Goal: Transaction & Acquisition: Purchase product/service

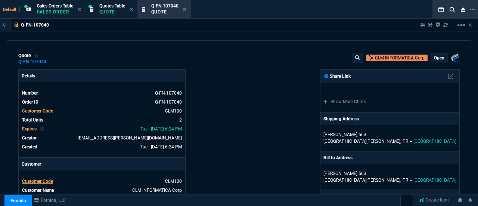
select select "12: [PERSON_NAME]"
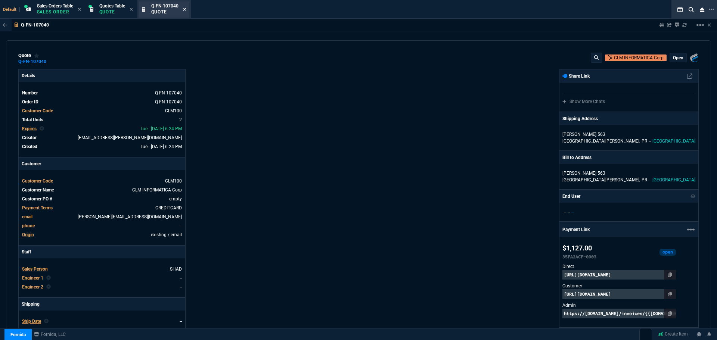
click at [186, 10] on icon at bounding box center [184, 9] width 3 height 4
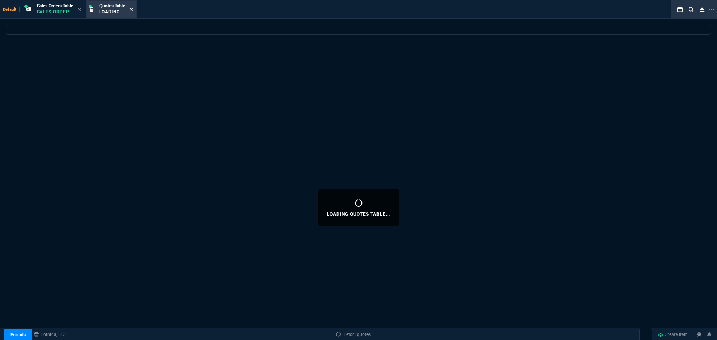
select select
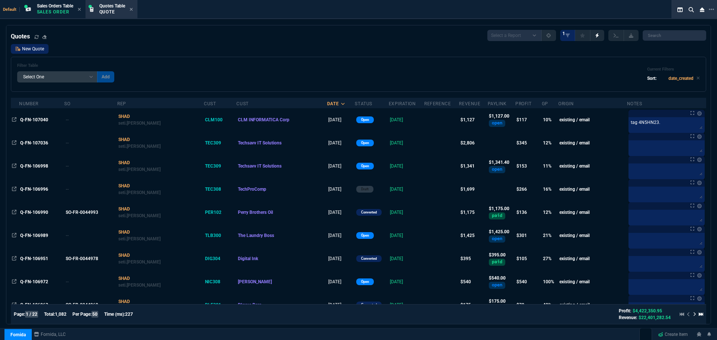
click at [29, 47] on link "New Quote" at bounding box center [30, 49] width 38 height 10
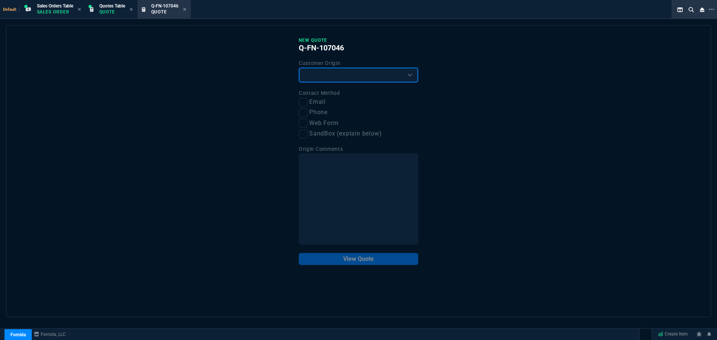
click at [394, 73] on select "Existing Customer Amazon Lead (first order) Website Lead (first order) Called (…" at bounding box center [359, 75] width 120 height 15
select select "existing"
click at [299, 68] on select "Existing Customer Amazon Lead (first order) Website Lead (first order) Called (…" at bounding box center [359, 75] width 120 height 15
click at [303, 101] on input "Email" at bounding box center [303, 102] width 9 height 9
checkbox input "true"
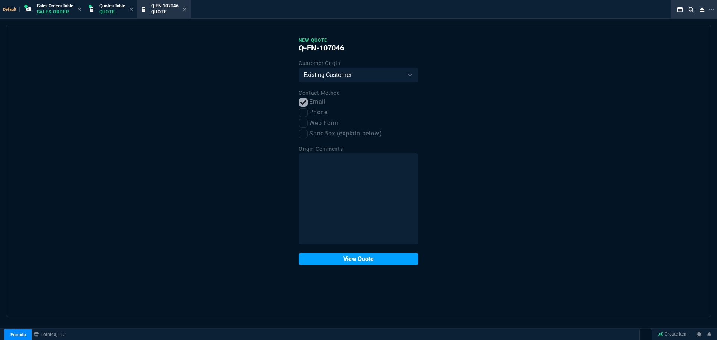
click at [323, 205] on button "View Quote" at bounding box center [359, 259] width 120 height 12
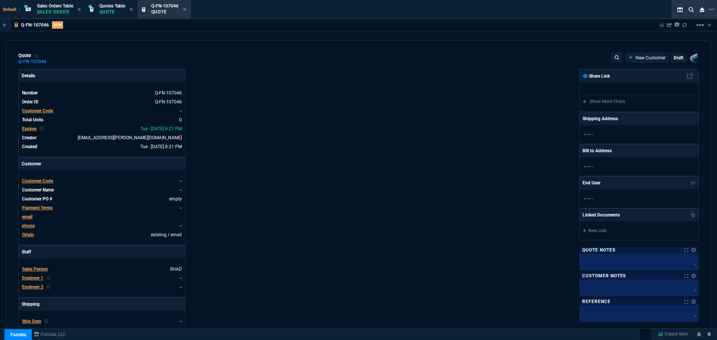
click at [41, 181] on span "Customer Code" at bounding box center [37, 181] width 31 height 5
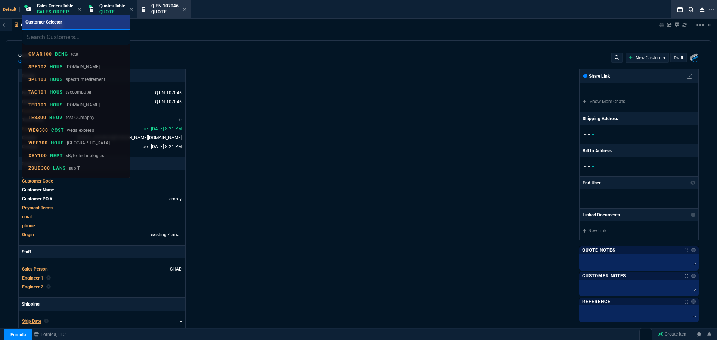
click at [52, 37] on input "search" at bounding box center [76, 37] width 108 height 15
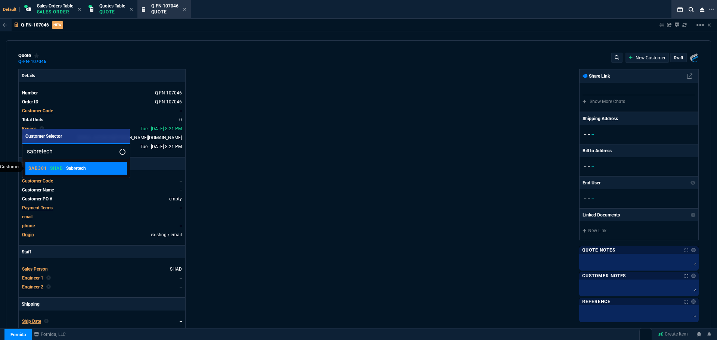
type input "sabretech"
click at [47, 171] on div "SAB301 SHAD Sabretech" at bounding box center [57, 168] width 58 height 7
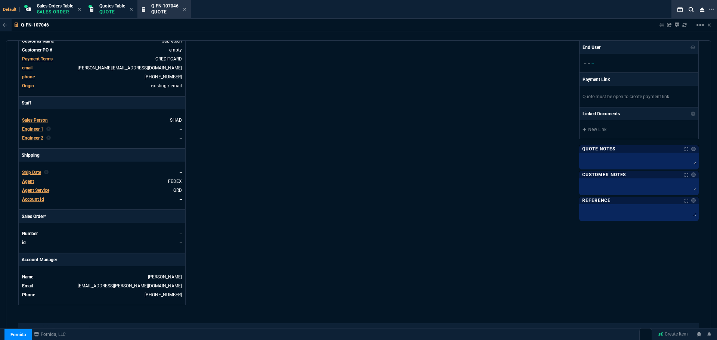
scroll to position [286, 0]
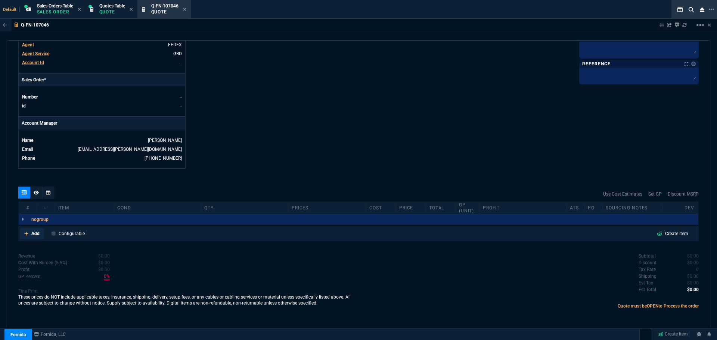
click at [32, 205] on p "Add" at bounding box center [35, 233] width 8 height 7
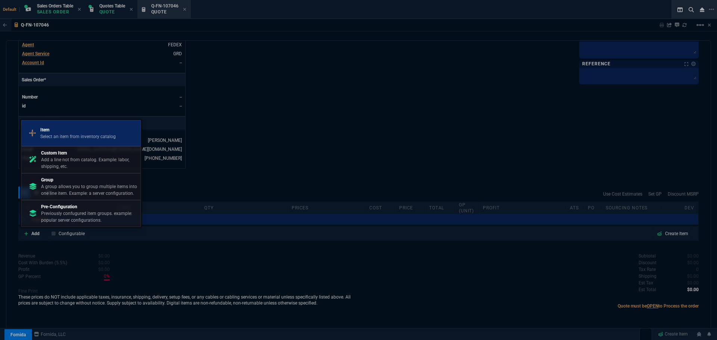
click at [89, 134] on p "Select an item from inventory catalog" at bounding box center [77, 136] width 75 height 7
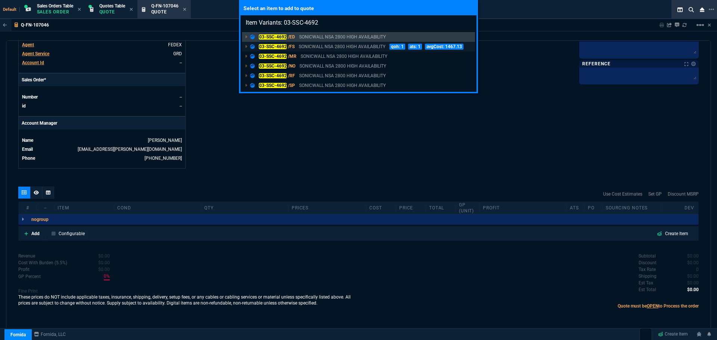
type input "Item Variants: 03-SSC-4692"
click at [264, 47] on mark "03-SSC-4692" at bounding box center [273, 46] width 28 height 5
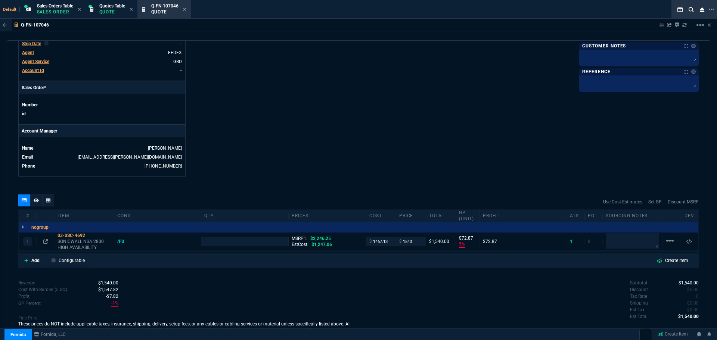
type input "5"
type input "73"
type input "31"
click at [32, 205] on p "Add" at bounding box center [35, 260] width 8 height 7
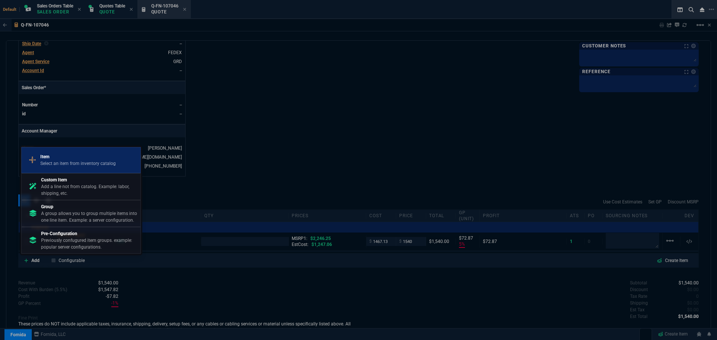
click at [58, 155] on p "Item" at bounding box center [77, 157] width 75 height 7
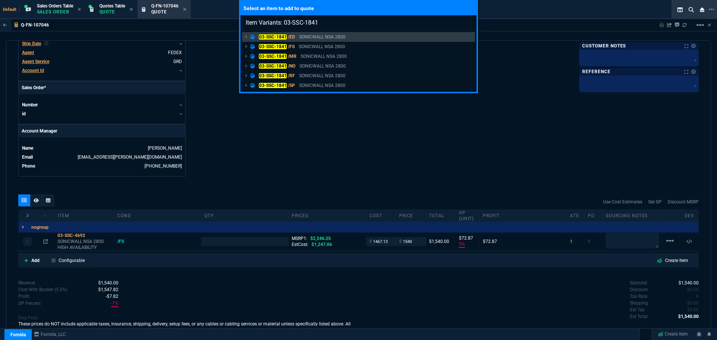
type input "Item Variants: 03-SSC-1841"
click at [37, 205] on div "Select an item to add to quote Item Variants: 03-SSC-1841 03-SSC-1841 /ED SONIC…" at bounding box center [358, 170] width 717 height 340
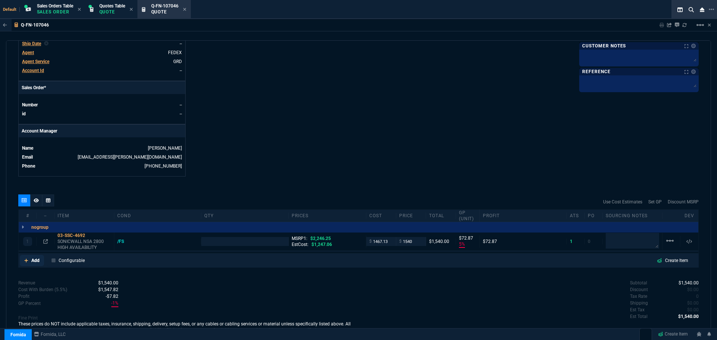
click at [34, 205] on p "Add" at bounding box center [35, 260] width 8 height 7
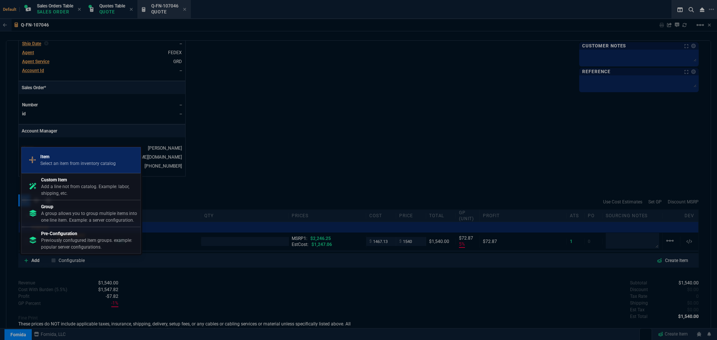
click at [64, 158] on p "Item" at bounding box center [77, 157] width 75 height 7
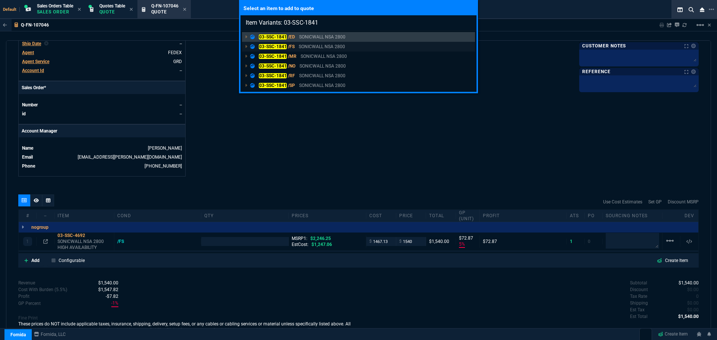
type input "Item Variants: 03-SSC-1841"
click at [270, 49] on mark "03-SSC-1841" at bounding box center [273, 46] width 28 height 5
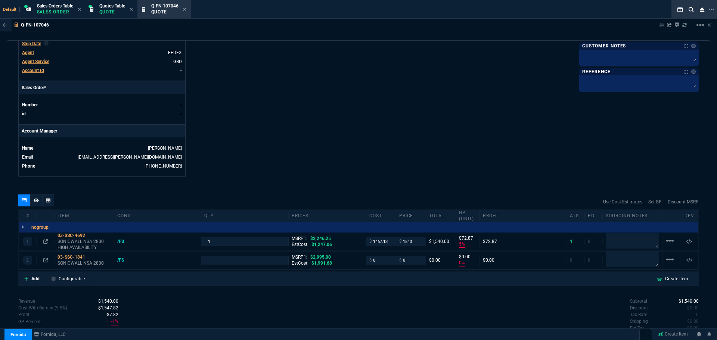
type input "5"
type input "73"
type input "0"
type input "31"
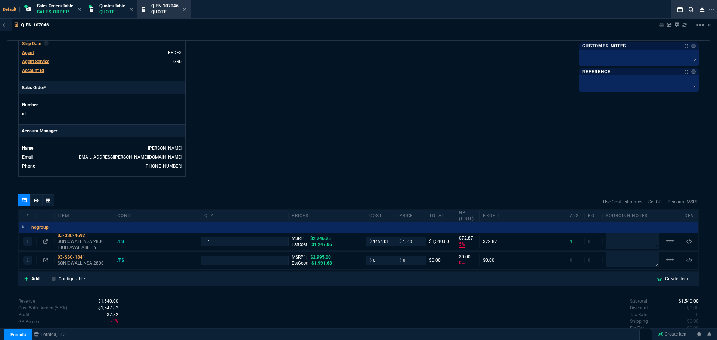
type input "100"
click at [34, 205] on p "Add" at bounding box center [35, 279] width 8 height 7
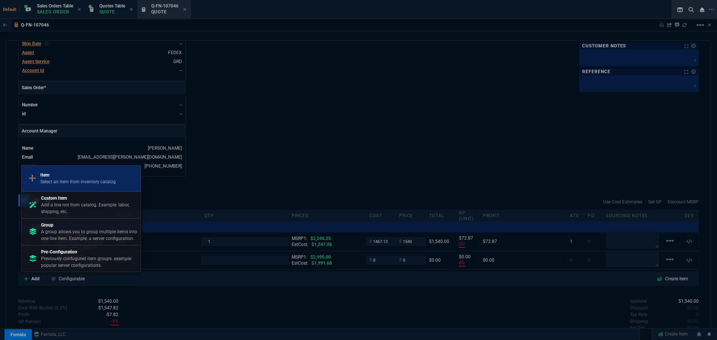
click at [63, 174] on p "Item" at bounding box center [77, 175] width 75 height 7
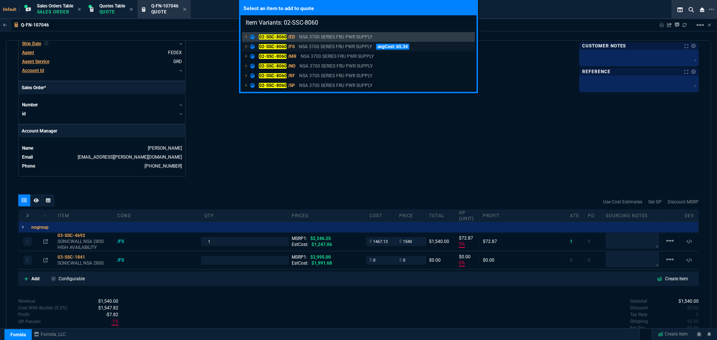
type input "Item Variants: 02-SSC-8060"
click at [269, 47] on mark "02-SSC-8060" at bounding box center [273, 46] width 28 height 5
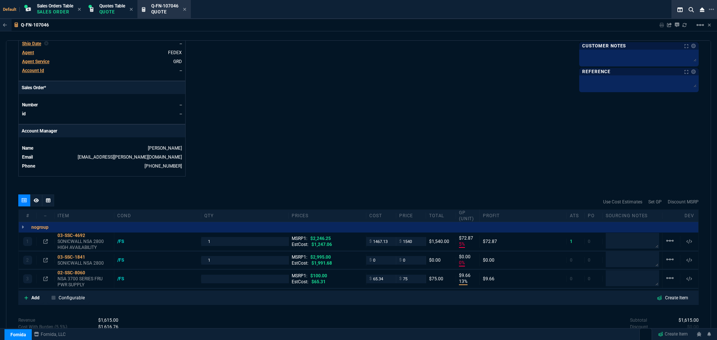
type input "5"
type input "73"
type input "0"
type input "13"
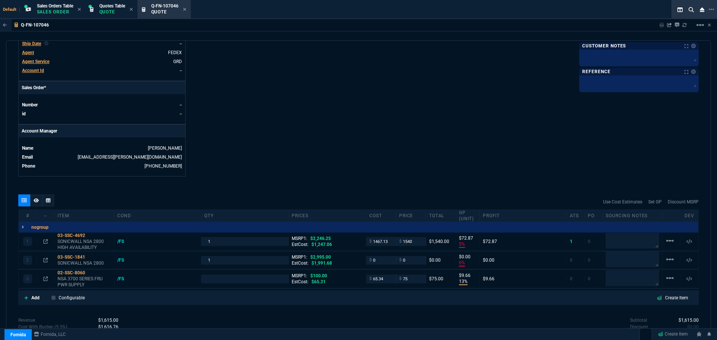
type input "10"
type input "31"
type input "100"
type input "25"
click at [101, 11] on p "Quote" at bounding box center [112, 12] width 26 height 6
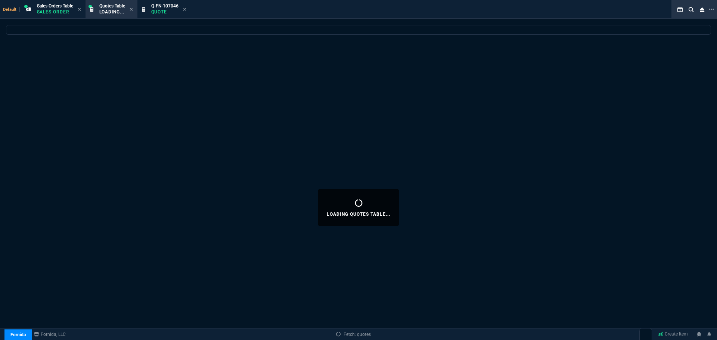
select select
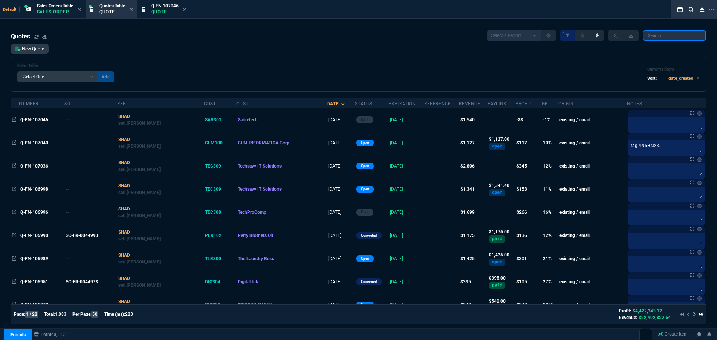
click at [478, 38] on input "search" at bounding box center [674, 35] width 63 height 10
paste input "Q-FN-106957"
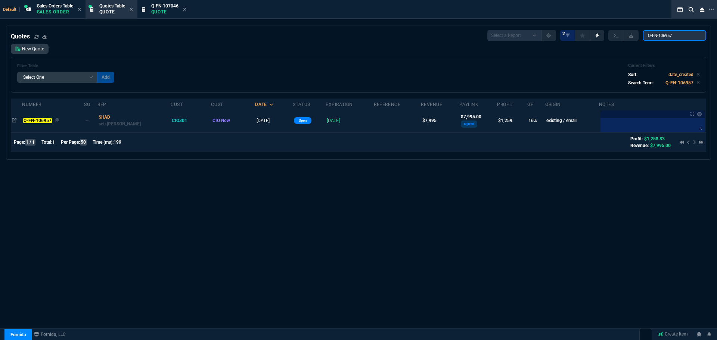
type input "Q-FN-106957"
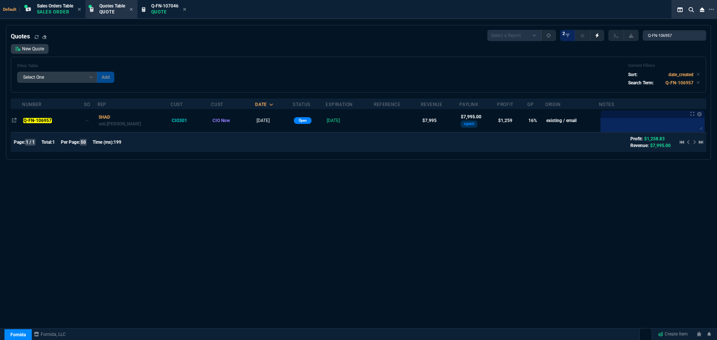
click at [37, 118] on div "Q-FN-106957" at bounding box center [53, 120] width 60 height 7
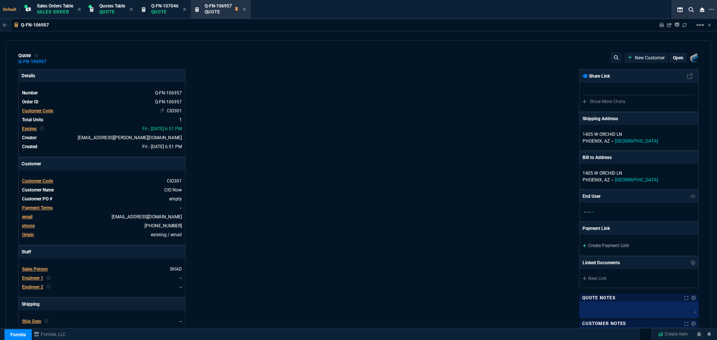
type input "20"
type input "1610"
type input "20"
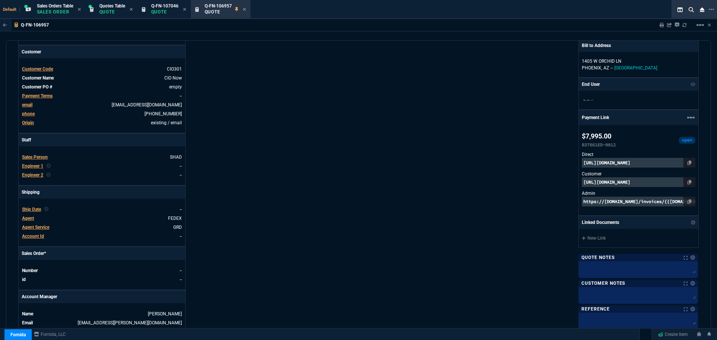
scroll to position [299, 0]
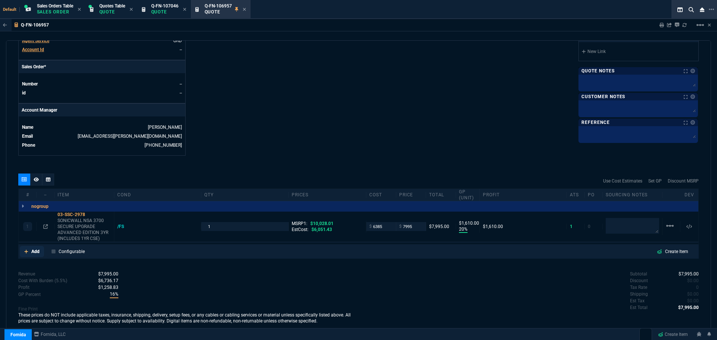
click at [35, 205] on p "Add" at bounding box center [35, 251] width 8 height 7
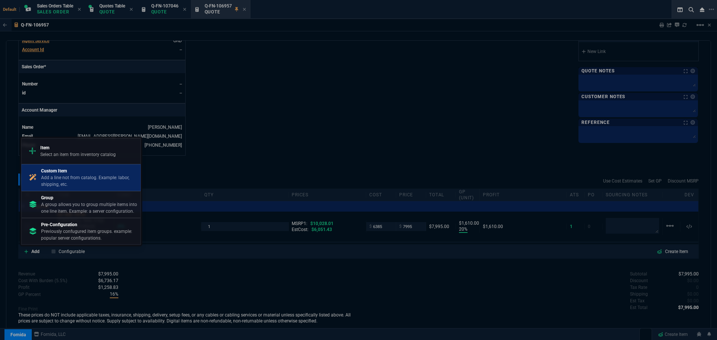
click at [53, 170] on p "Custom Item" at bounding box center [89, 171] width 96 height 7
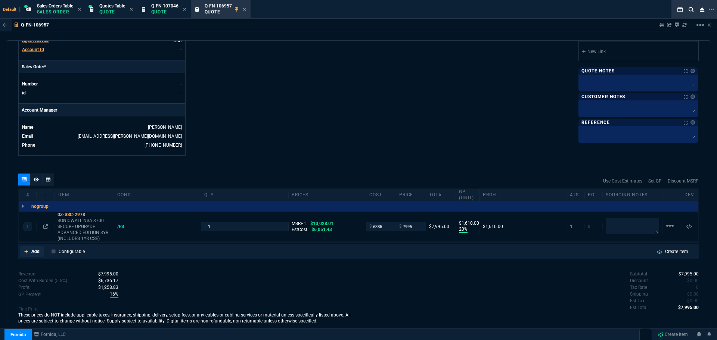
click at [32, 205] on link "Add" at bounding box center [32, 251] width 24 height 11
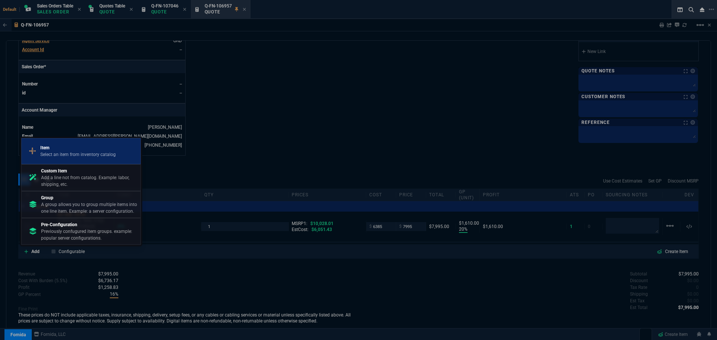
click at [46, 148] on p "Item" at bounding box center [77, 148] width 75 height 7
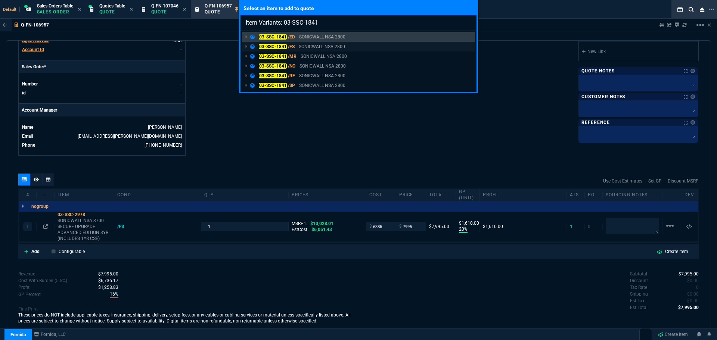
type input "Item Variants: 03-SSC-1841"
click at [261, 49] on mark "03-SSC-1841" at bounding box center [273, 46] width 28 height 5
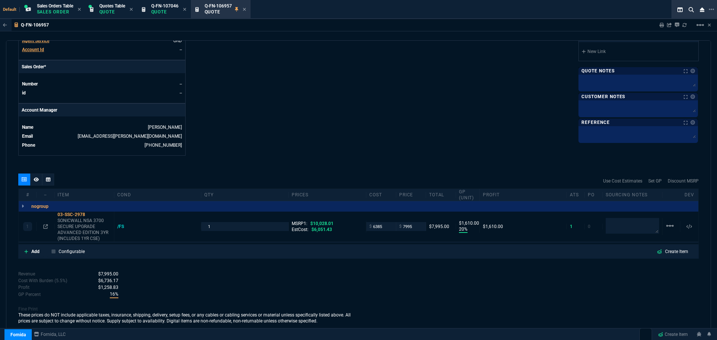
scroll to position [309, 0]
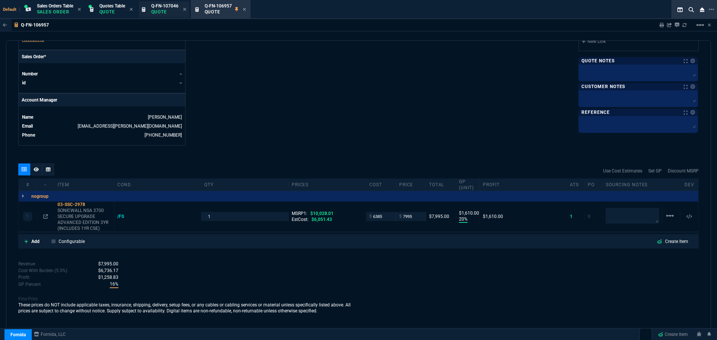
click at [162, 12] on p "Quote" at bounding box center [164, 12] width 27 height 6
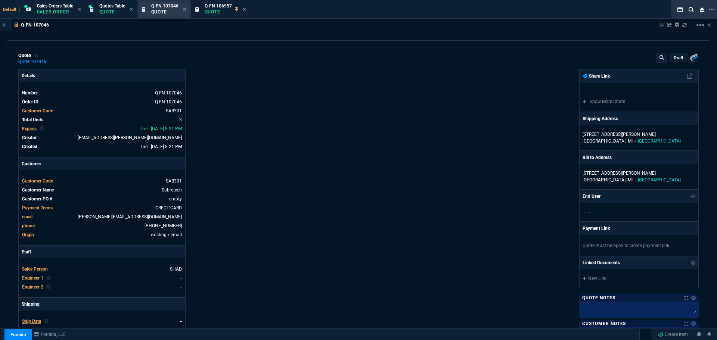
type input "2246.25"
type input "2995"
type input "100"
type input "5"
type input "73"
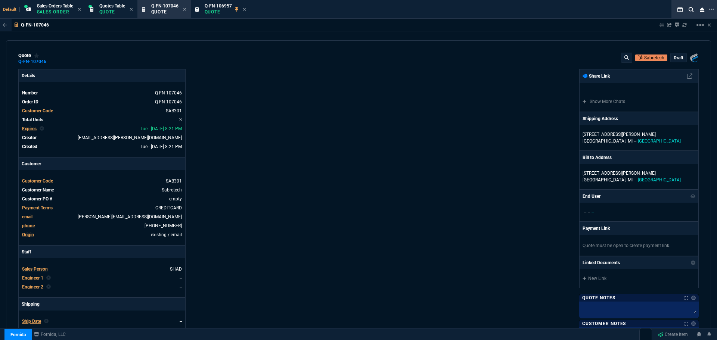
type input "0"
type input "13"
type input "10"
type input "31"
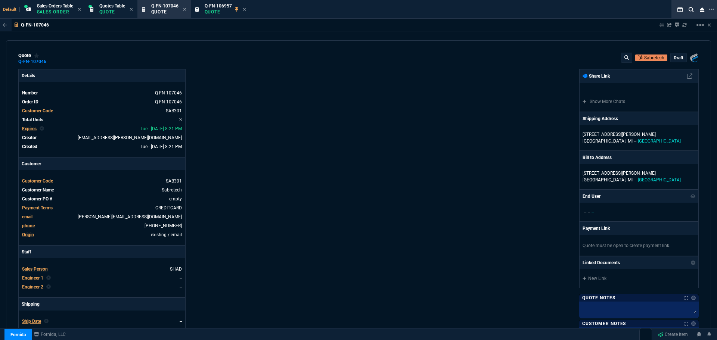
type input "100"
type input "25"
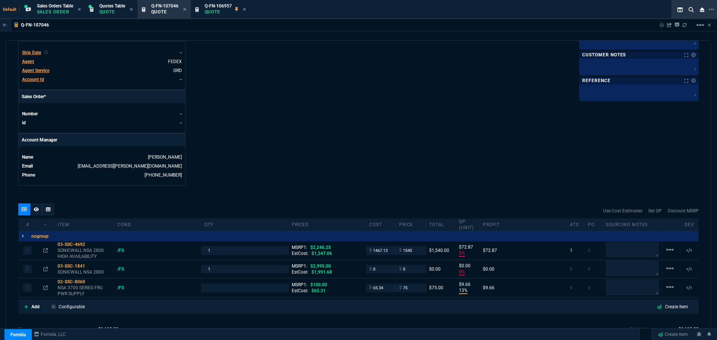
scroll to position [342, 0]
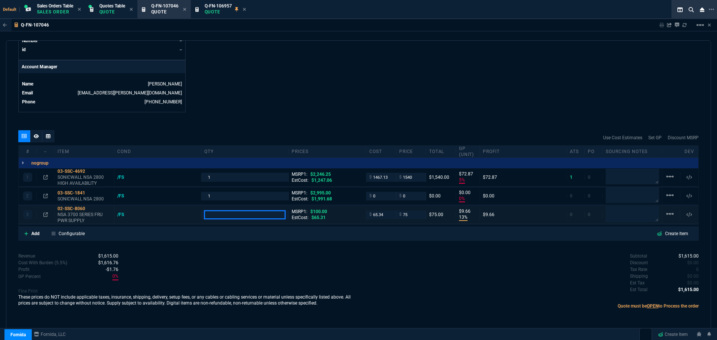
click at [215, 205] on input "number" at bounding box center [244, 215] width 81 height 9
type input "1"
click at [282, 205] on div "Revenue $1,615.00 Cost $1,532.47 Cost With Burden (5.5%) $1,616.76 Profit -$1.7…" at bounding box center [188, 283] width 340 height 61
click at [91, 170] on icon at bounding box center [90, 171] width 4 height 4
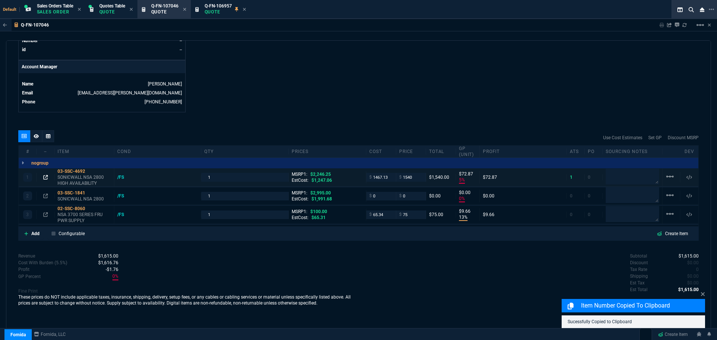
click at [46, 178] on icon at bounding box center [45, 177] width 4 height 4
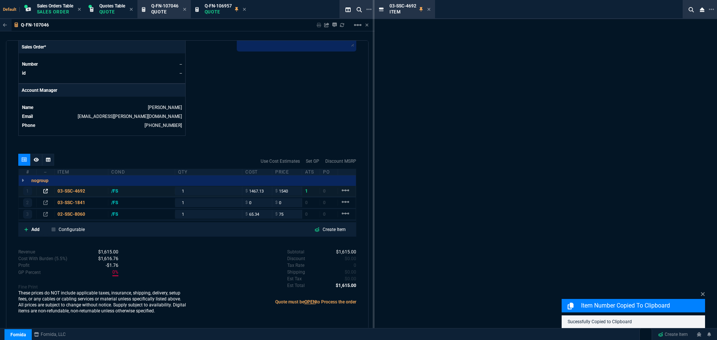
scroll to position [319, 0]
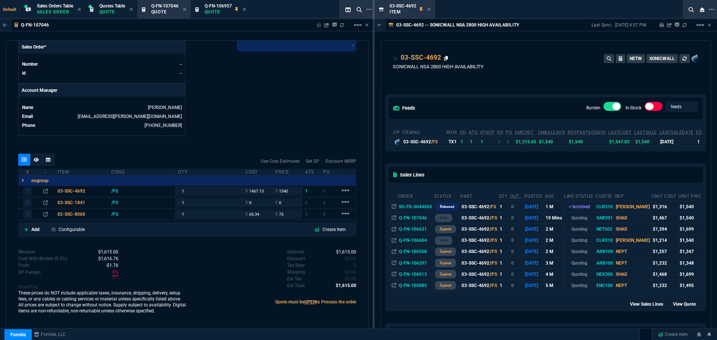
click at [447, 58] on icon at bounding box center [446, 58] width 4 height 4
drag, startPoint x: 430, startPoint y: 11, endPoint x: 426, endPoint y: 9, distance: 4.7
click at [430, 10] on icon at bounding box center [428, 9] width 3 height 4
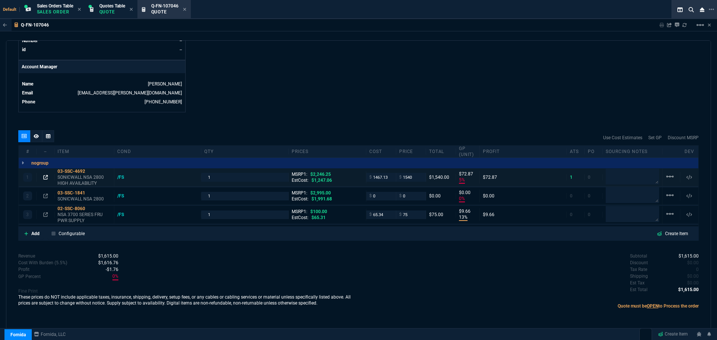
click at [45, 176] on icon at bounding box center [45, 177] width 4 height 4
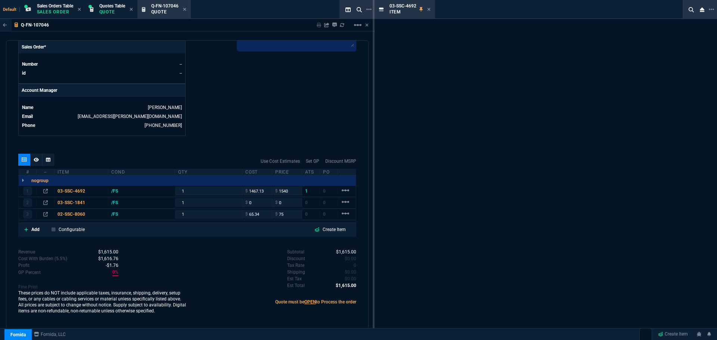
scroll to position [319, 0]
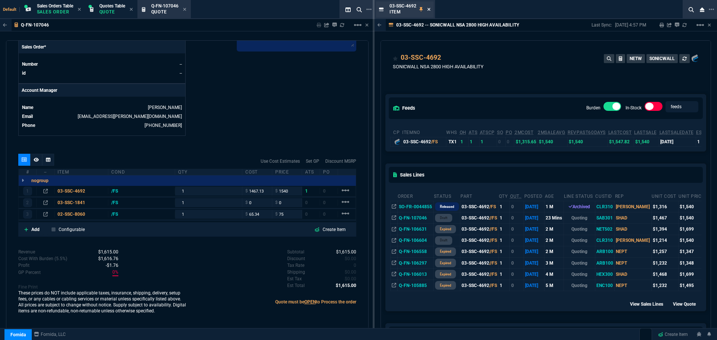
click at [430, 10] on icon at bounding box center [428, 9] width 3 height 3
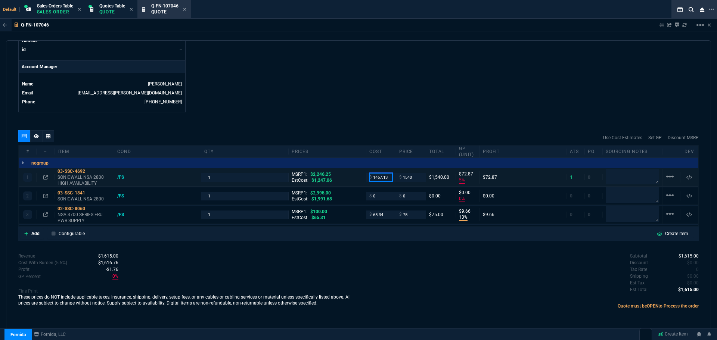
click at [381, 177] on input "1467.13" at bounding box center [381, 177] width 24 height 9
type input "1316"
click at [403, 177] on input "1540" at bounding box center [411, 177] width 24 height 9
type input "1316"
type input "15"
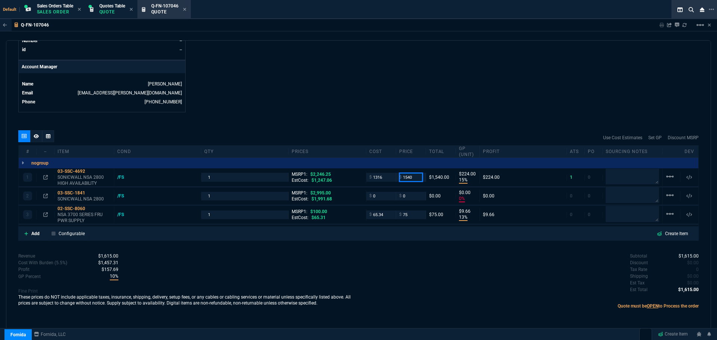
type input "224"
type input "15"
type input "159"
type input "-8673"
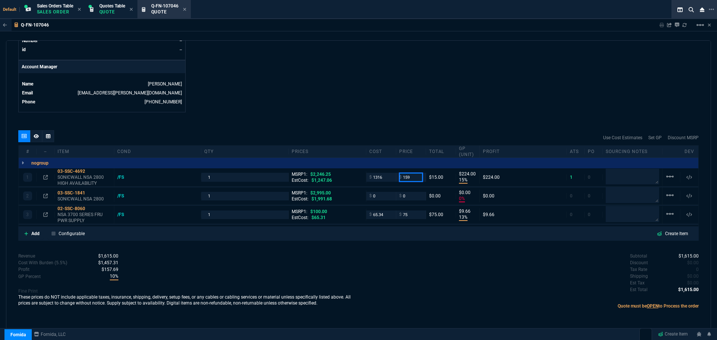
type input "-1301"
type input "99"
type input "1599"
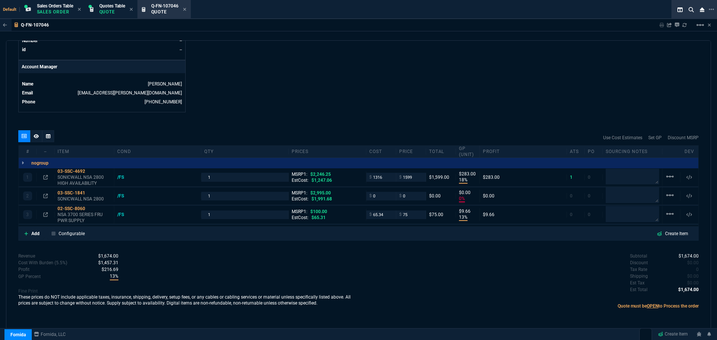
type input "18"
type input "283"
type input "29"
click at [72, 169] on div "03-SSC-4692" at bounding box center [84, 171] width 53 height 6
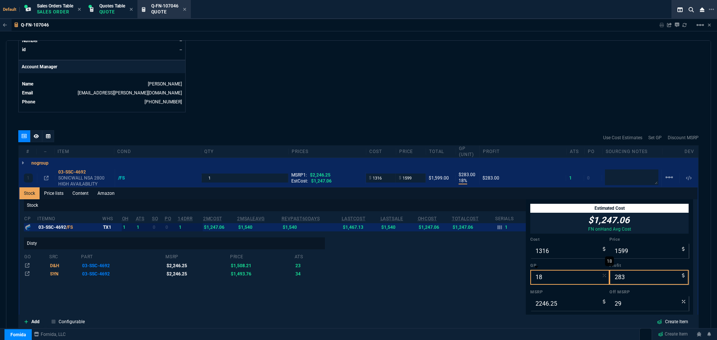
click at [478, 205] on input "18" at bounding box center [569, 277] width 79 height 15
type input "2"
type input "1343"
type input "27"
type input "40"
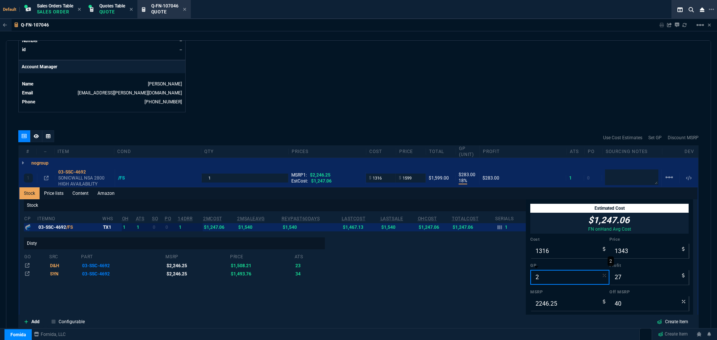
type input "20"
type input "1645"
type input "329"
type input "27"
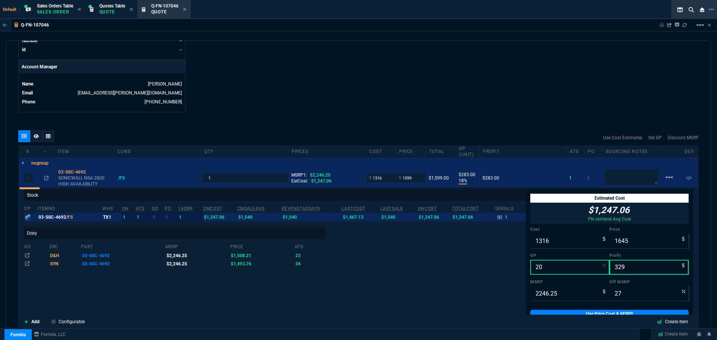
scroll to position [13, 0]
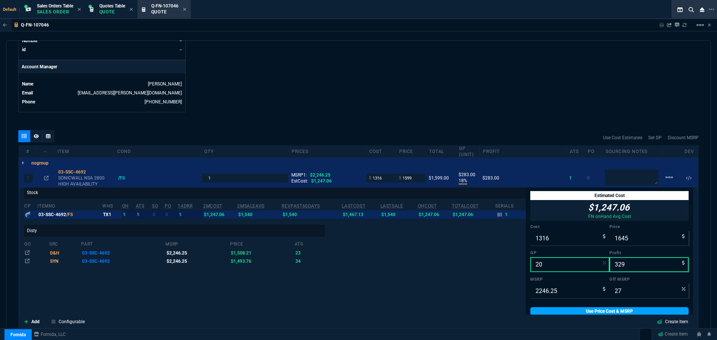
type input "20"
click at [478, 205] on link "Use Price Cost & MSRP" at bounding box center [609, 311] width 158 height 8
type input "1645"
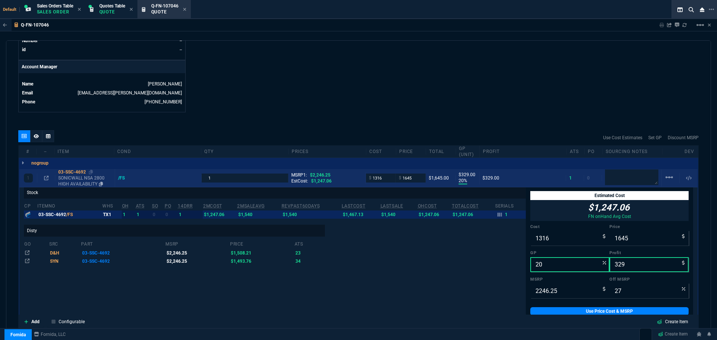
click at [78, 173] on div "03-SSC-4692" at bounding box center [84, 172] width 53 height 6
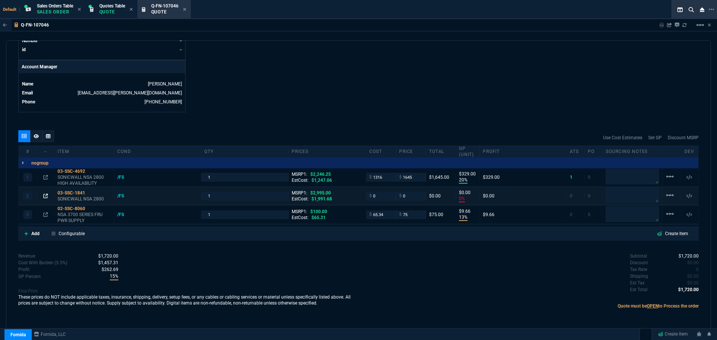
click at [44, 195] on icon at bounding box center [45, 196] width 4 height 4
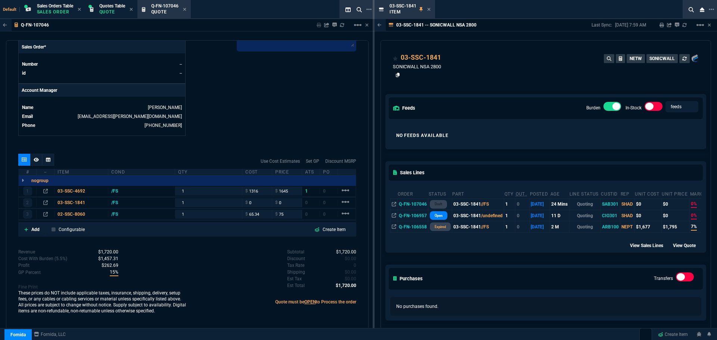
click at [397, 75] on icon at bounding box center [398, 75] width 4 height 4
click at [446, 58] on icon at bounding box center [446, 58] width 4 height 4
click at [428, 9] on icon at bounding box center [428, 9] width 3 height 4
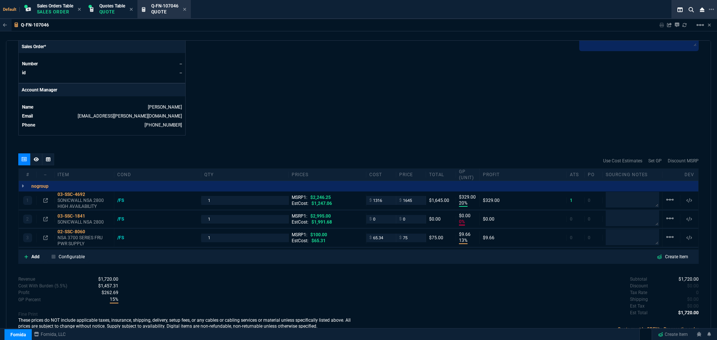
scroll to position [342, 0]
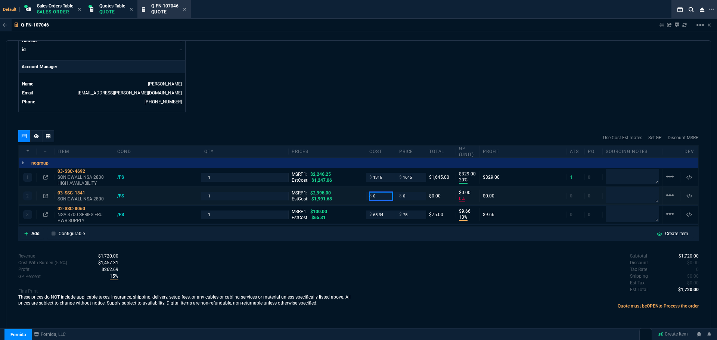
click at [378, 195] on input "0" at bounding box center [381, 196] width 24 height 9
type input "1858"
click at [478, 194] on textarea at bounding box center [632, 195] width 53 height 15
type input "1858"
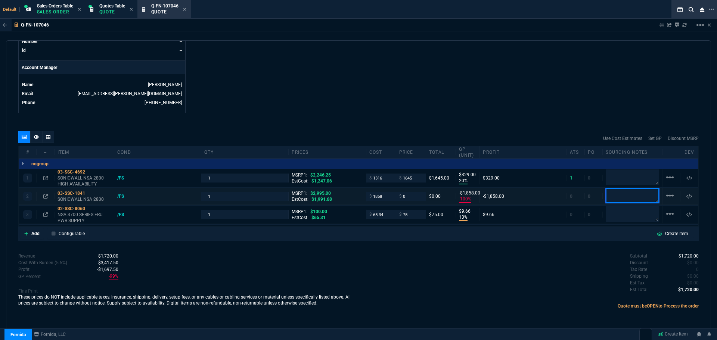
type input "-100"
type input "-1858"
type textarea "D&H"
click at [44, 205] on icon at bounding box center [45, 215] width 4 height 4
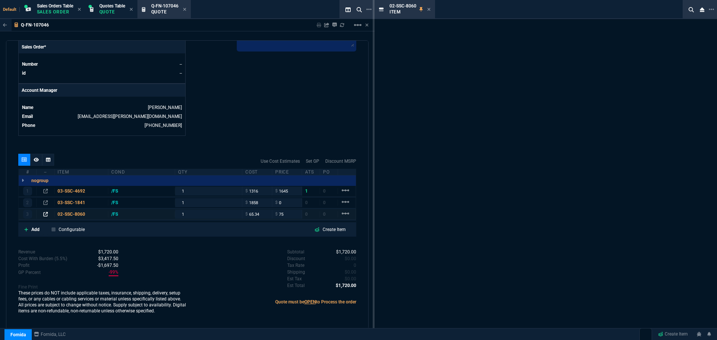
scroll to position [319, 0]
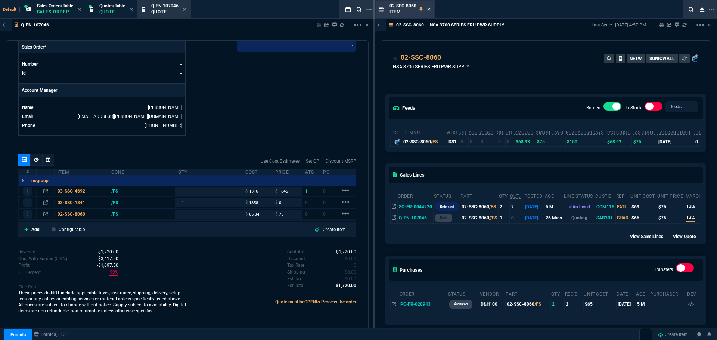
click at [428, 10] on icon at bounding box center [428, 9] width 3 height 3
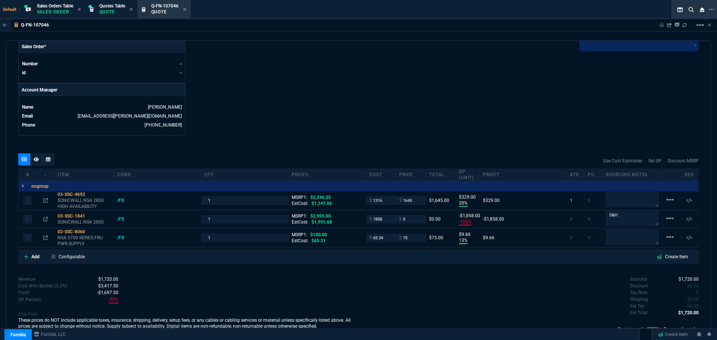
scroll to position [341, 0]
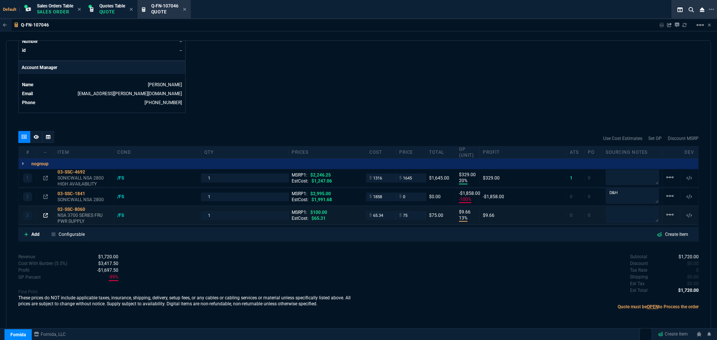
click at [44, 205] on icon at bounding box center [45, 215] width 4 height 4
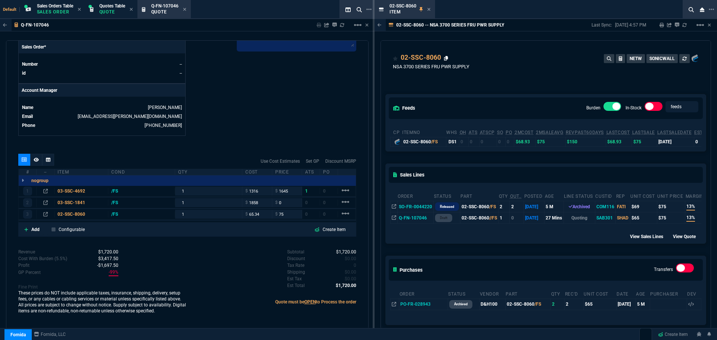
click at [447, 58] on icon at bounding box center [446, 58] width 4 height 4
click at [429, 10] on icon at bounding box center [428, 9] width 3 height 3
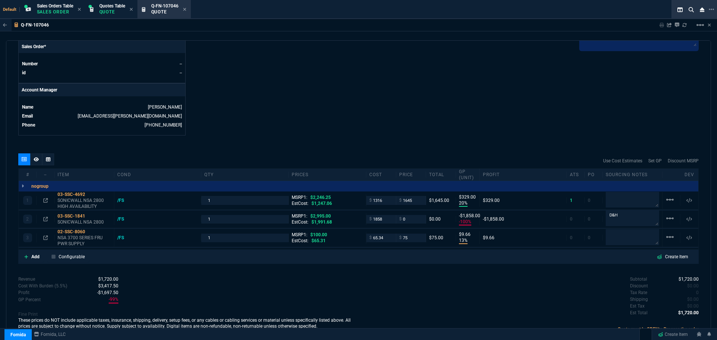
scroll to position [341, 0]
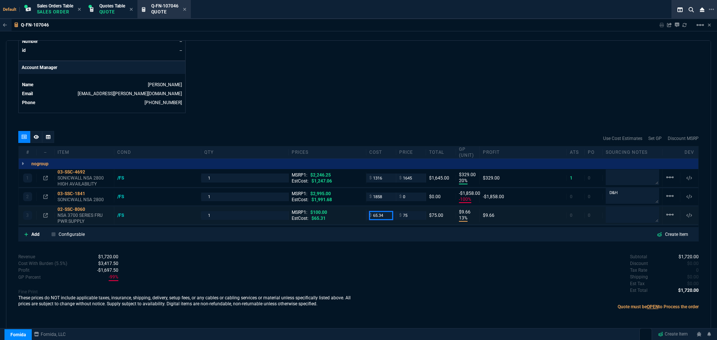
click at [384, 205] on input "65.34" at bounding box center [381, 215] width 24 height 9
click at [90, 205] on icon at bounding box center [90, 209] width 4 height 4
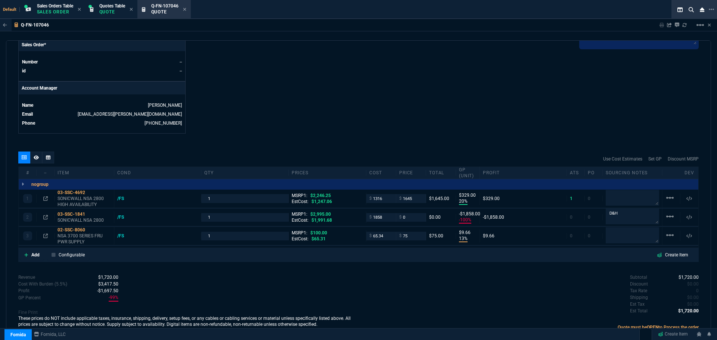
scroll to position [304, 0]
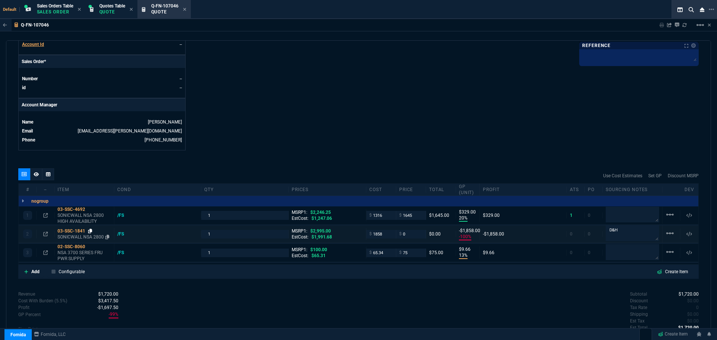
click at [92, 205] on icon at bounding box center [90, 231] width 4 height 4
click at [91, 205] on icon at bounding box center [90, 231] width 4 height 4
click at [407, 205] on input "0" at bounding box center [411, 234] width 24 height 9
click at [78, 205] on div "03-SSC-1841" at bounding box center [84, 231] width 53 height 6
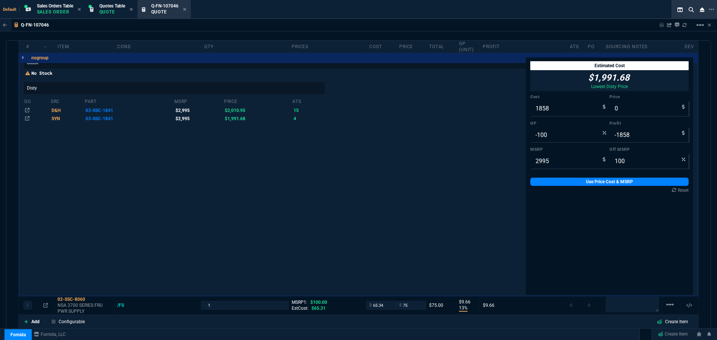
scroll to position [491, 0]
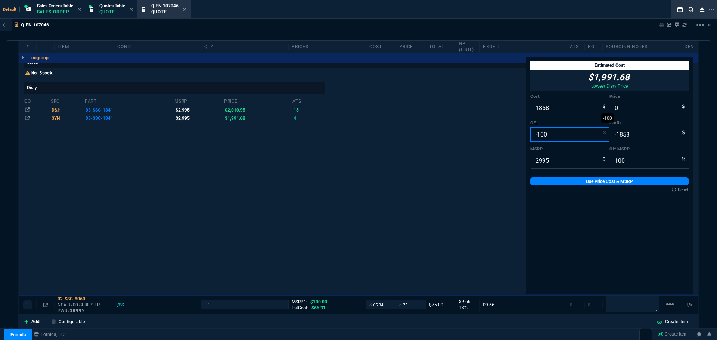
click at [478, 133] on input "-100" at bounding box center [569, 134] width 79 height 15
type input "2"
type input "1896"
type input "38"
type input "37"
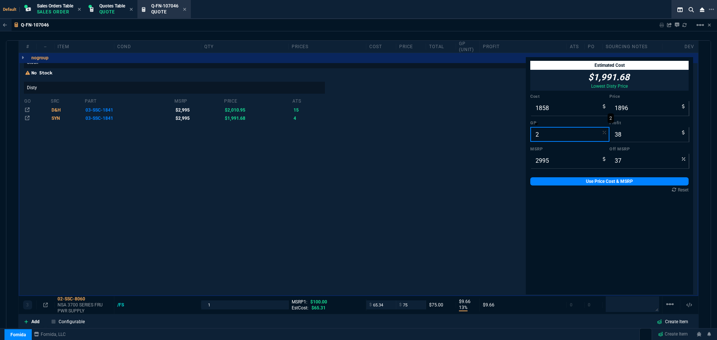
type input "20"
type input "2323"
type input "465"
type input "22"
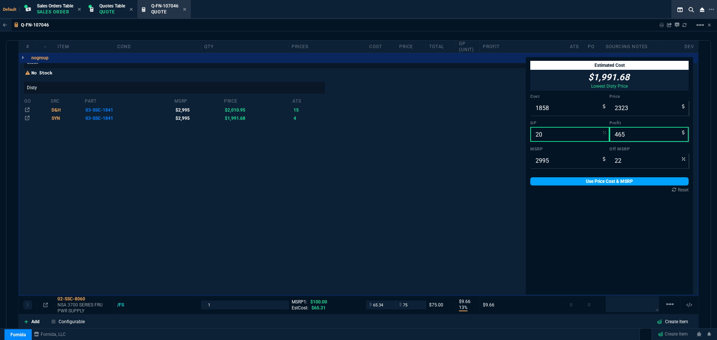
type input "20"
click at [478, 181] on link "Use Price Cost & MSRP" at bounding box center [609, 181] width 158 height 8
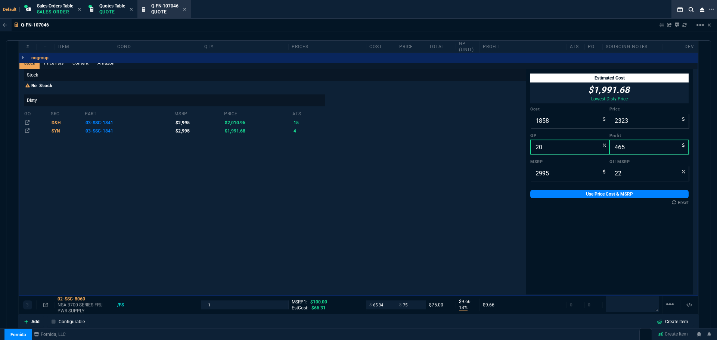
scroll to position [379, 0]
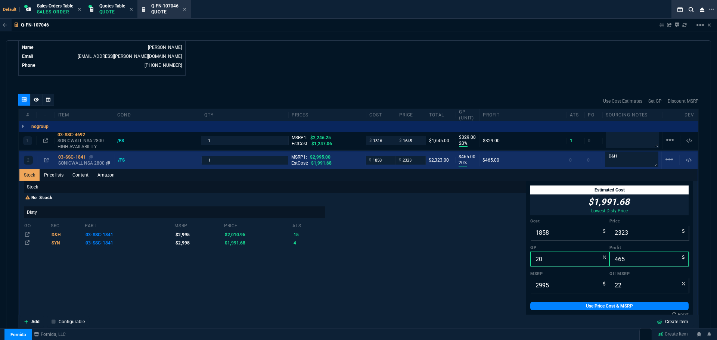
click at [77, 158] on div "03-SSC-1841" at bounding box center [84, 157] width 53 height 6
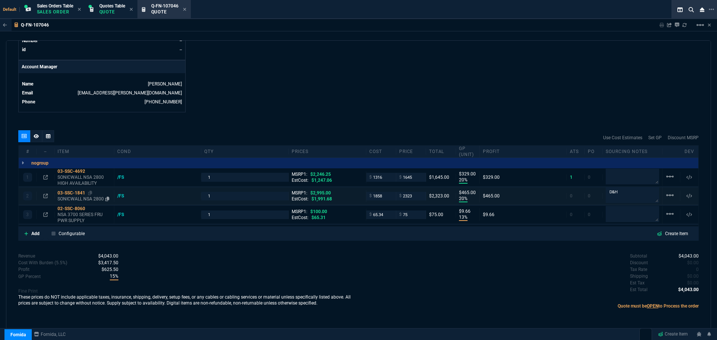
scroll to position [342, 0]
click at [415, 198] on input "2323" at bounding box center [411, 196] width 24 height 9
type input "2299"
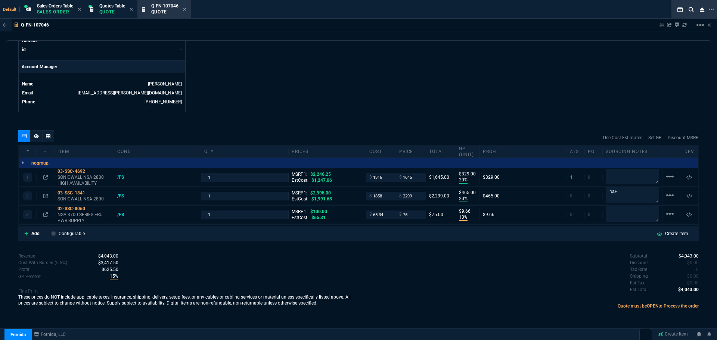
type input "2299"
type input "19"
type input "441"
type input "23"
click at [478, 205] on textarea at bounding box center [632, 214] width 53 height 16
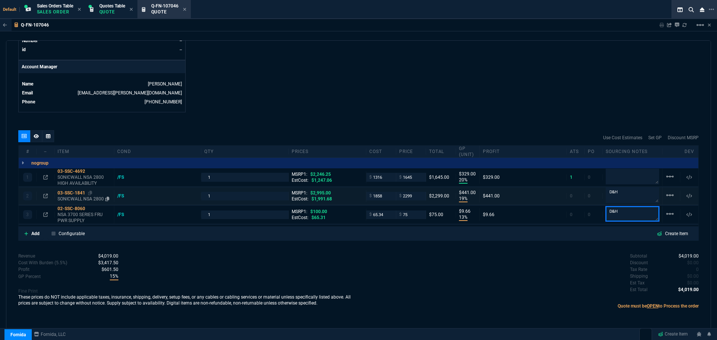
type textarea "D&H"
click at [66, 191] on div "03-SSC-1841" at bounding box center [84, 193] width 53 height 6
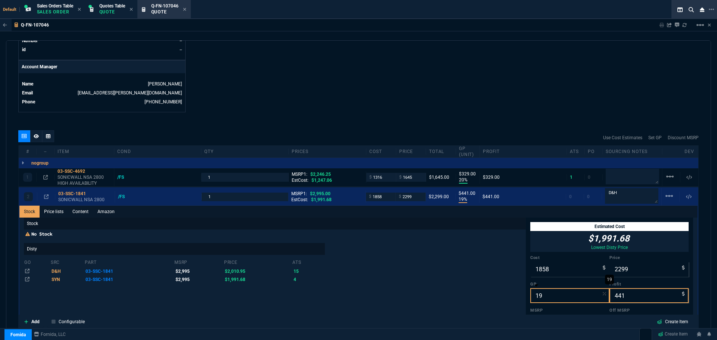
click at [478, 205] on input "19" at bounding box center [569, 295] width 79 height 15
type input "2"
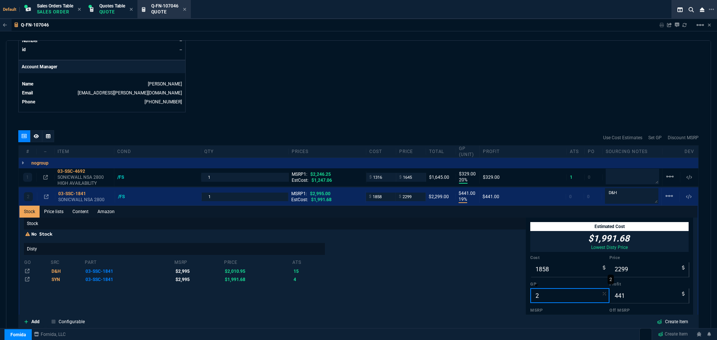
type input "1896"
type input "38"
type input "37"
type input "20"
type input "2323"
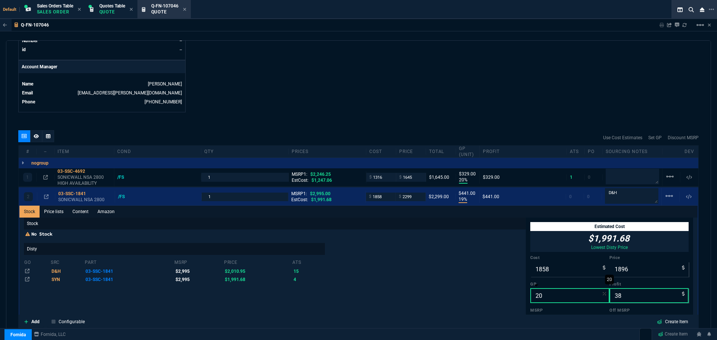
type input "465"
type input "22"
type input "20"
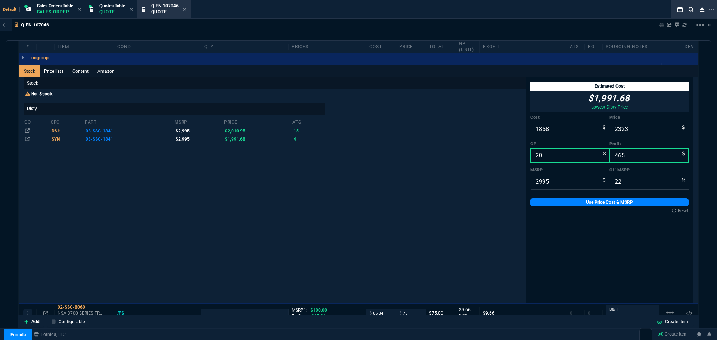
scroll to position [492, 0]
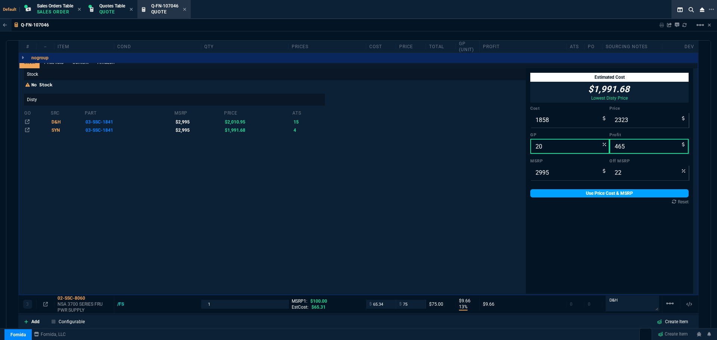
click at [478, 194] on link "Use Price Cost & MSRP" at bounding box center [609, 193] width 158 height 8
type input "2323"
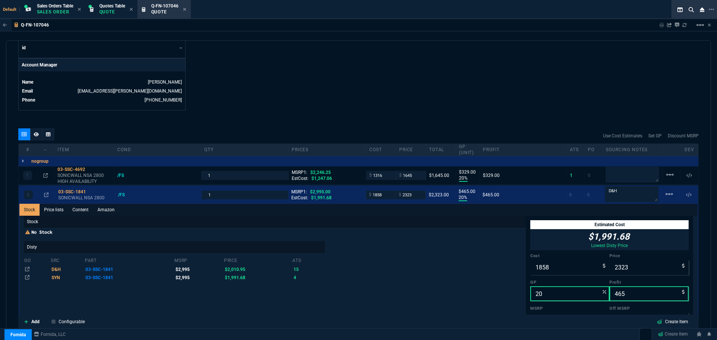
scroll to position [342, 0]
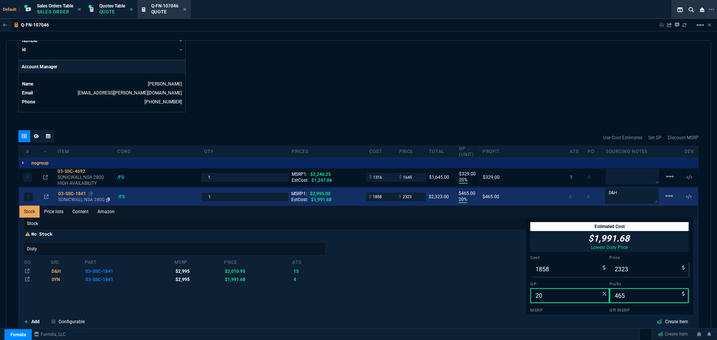
click at [77, 194] on div "03-SSC-1841" at bounding box center [84, 194] width 53 height 6
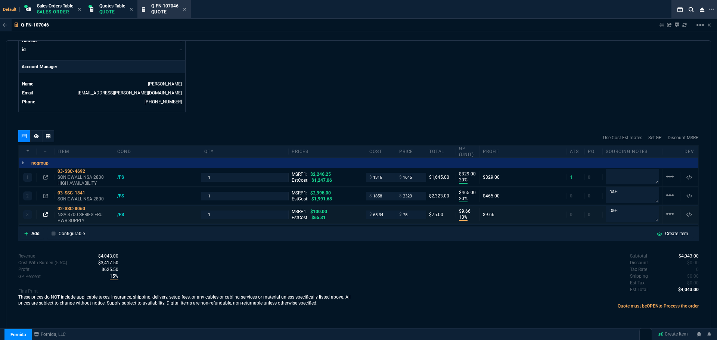
click at [45, 205] on icon at bounding box center [45, 215] width 4 height 4
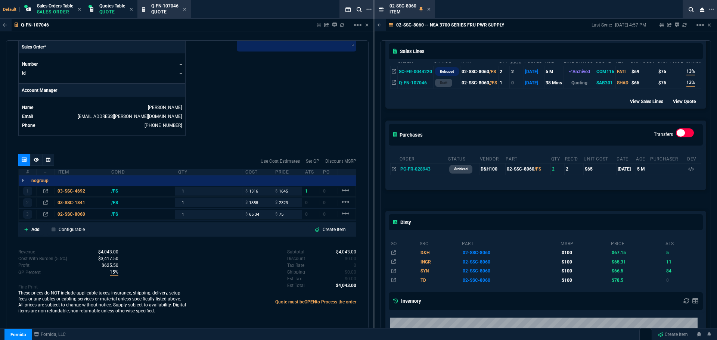
scroll to position [187, 0]
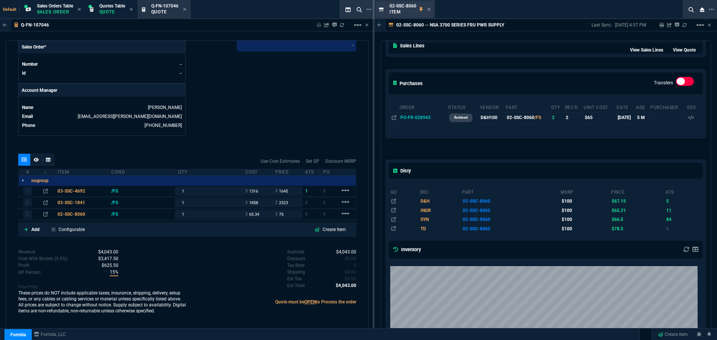
click at [431, 11] on div "02-SSC-8060 Item" at bounding box center [405, 9] width 58 height 16
click at [430, 10] on icon at bounding box center [428, 9] width 3 height 3
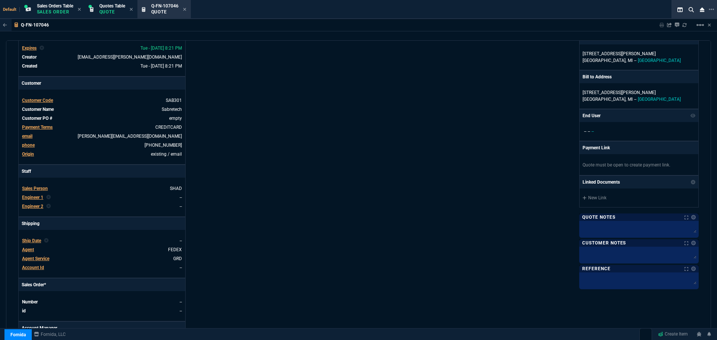
scroll to position [0, 0]
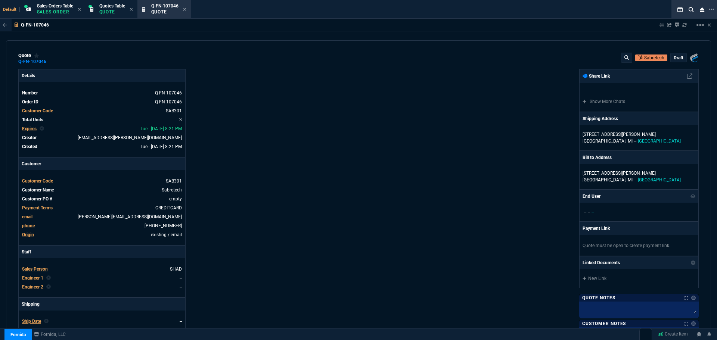
click at [478, 58] on p "draft" at bounding box center [679, 58] width 10 height 6
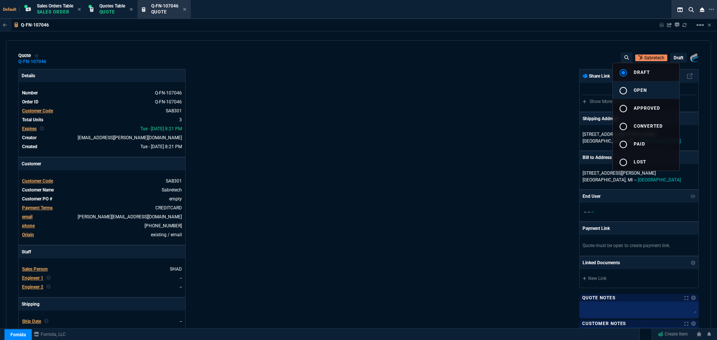
click at [478, 89] on span "open" at bounding box center [640, 90] width 13 height 5
click at [477, 146] on div at bounding box center [358, 170] width 717 height 340
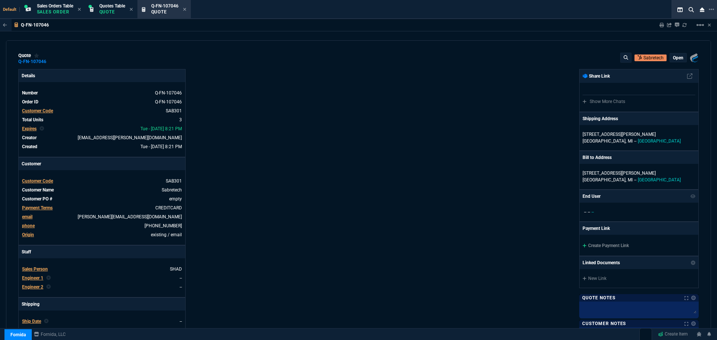
type input "20"
type input "329"
type input "20"
type input "465"
type input "13"
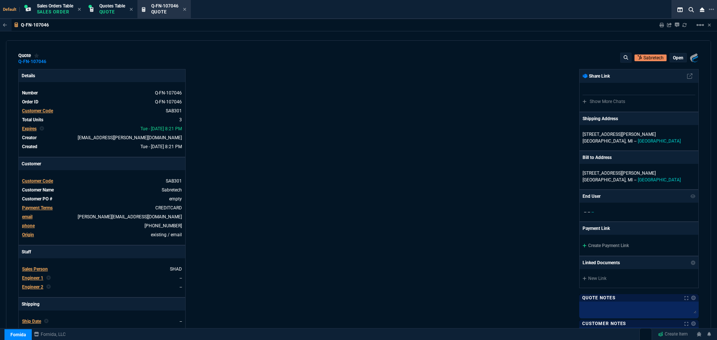
type input "10"
type input "100"
type input "27"
type input "22"
type input "25"
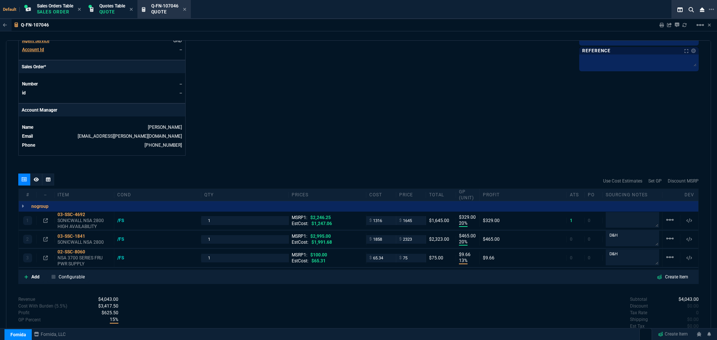
scroll to position [334, 0]
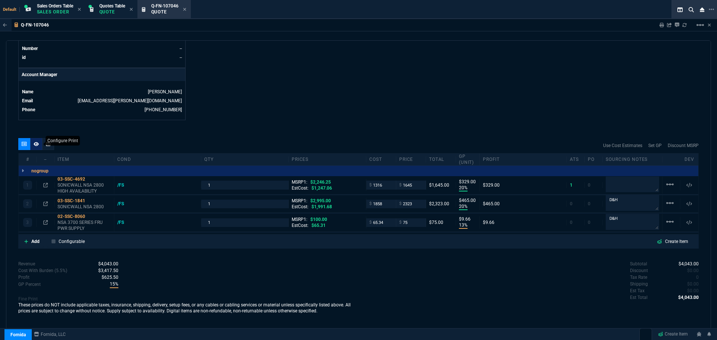
click at [36, 147] on nx-icon at bounding box center [36, 144] width 5 height 6
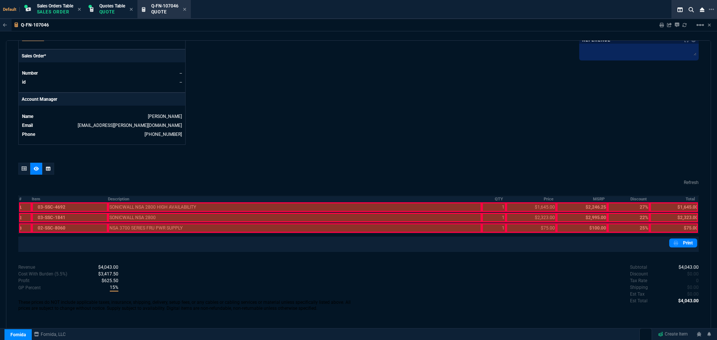
scroll to position [310, 0]
click at [114, 199] on th "Description" at bounding box center [295, 199] width 374 height 6
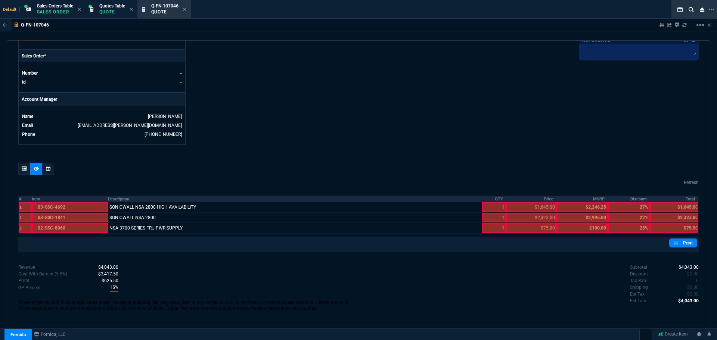
click at [478, 198] on th "QTY" at bounding box center [494, 199] width 24 height 6
click at [478, 197] on th "Price" at bounding box center [531, 199] width 50 height 6
click at [478, 198] on th "Total" at bounding box center [674, 199] width 49 height 6
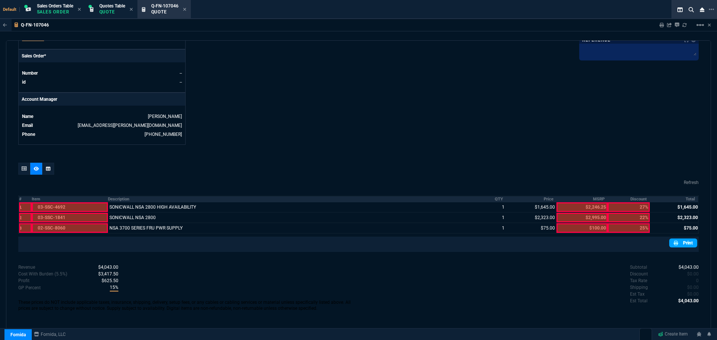
click at [478, 205] on link "Print" at bounding box center [683, 243] width 28 height 9
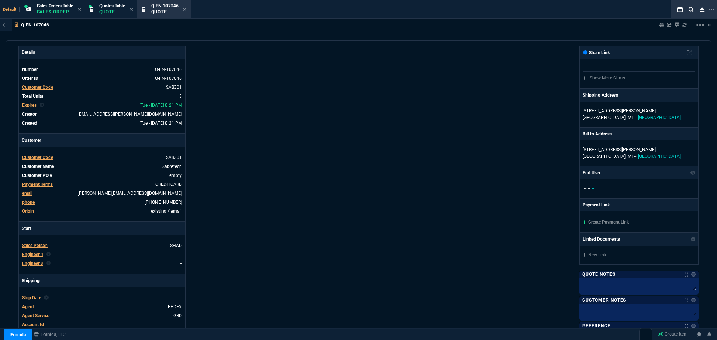
scroll to position [0, 0]
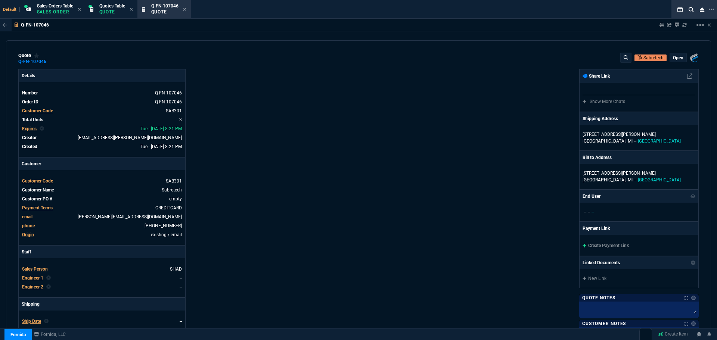
click at [53, 62] on div "quote Q-FN-107046 Sabretech open Fornida, LLC 2609 Technology Dr Suite 300 Plan…" at bounding box center [358, 59] width 681 height 12
click at [51, 62] on icon at bounding box center [51, 61] width 4 height 4
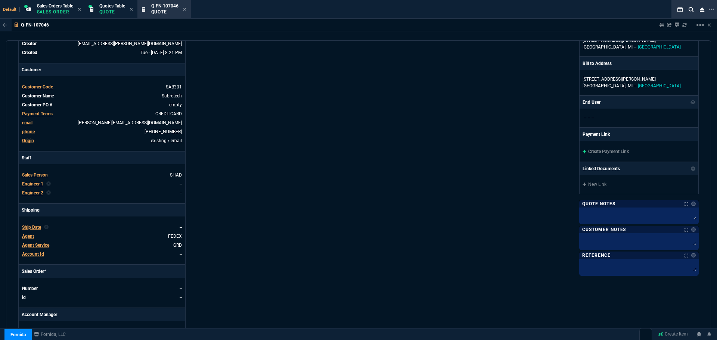
scroll to position [86, 0]
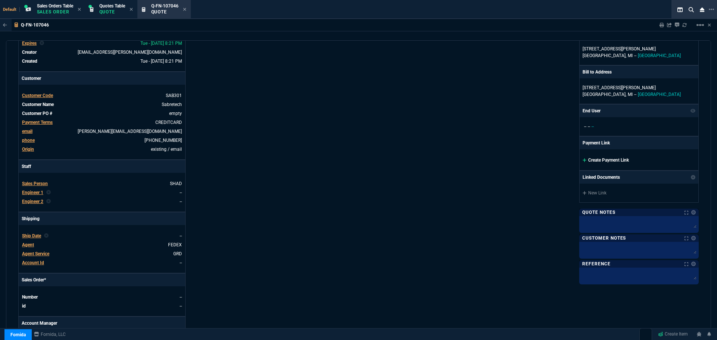
click at [478, 161] on link "Create Payment Link" at bounding box center [606, 160] width 46 height 5
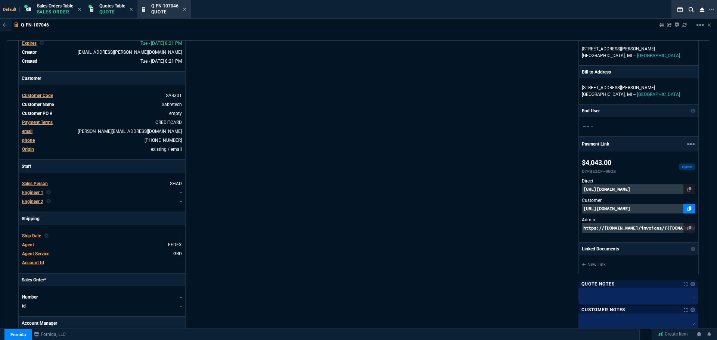
click at [478, 205] on icon at bounding box center [690, 209] width 4 height 4
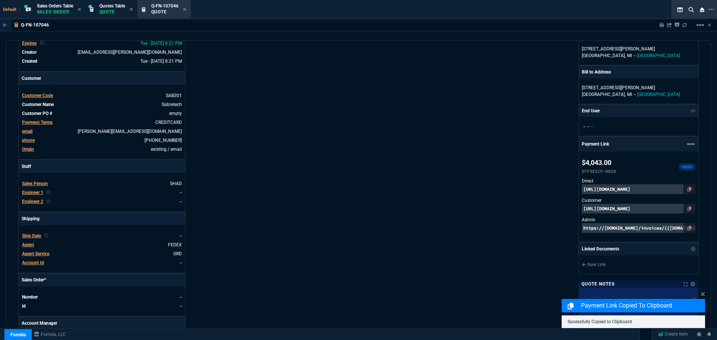
click at [478, 205] on p "https://pay.fornida.com/public/quotes/Q-FN-107046/checkout" at bounding box center [639, 209] width 114 height 10
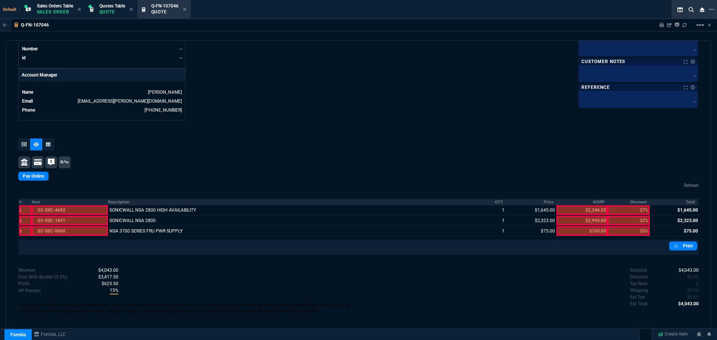
scroll to position [337, 0]
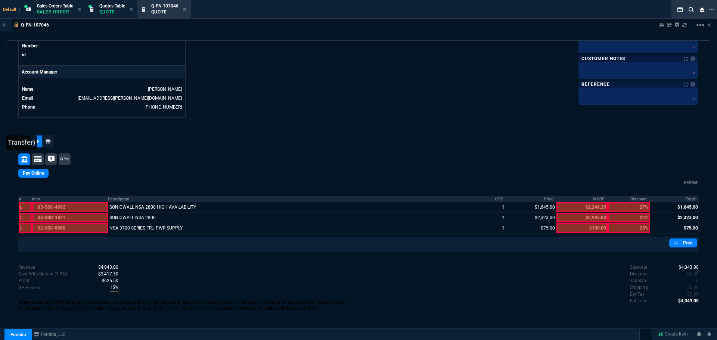
click at [25, 162] on icon at bounding box center [24, 159] width 7 height 7
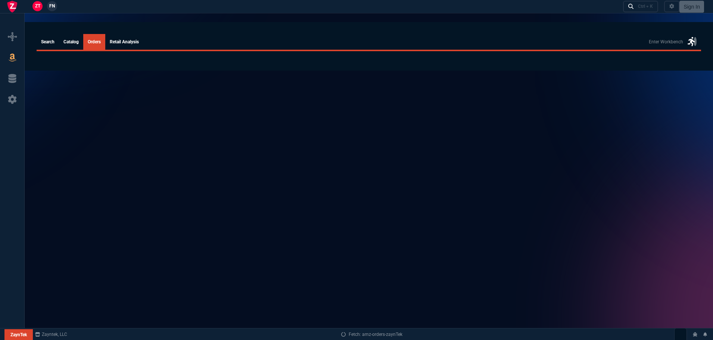
select select
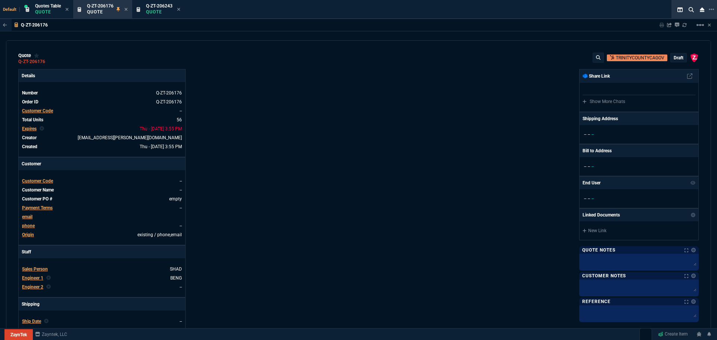
select select "12: [PERSON_NAME]"
click at [710, 8] on icon at bounding box center [711, 9] width 5 height 6
click at [639, 11] on li "Open New Tab" at bounding box center [671, 14] width 74 height 9
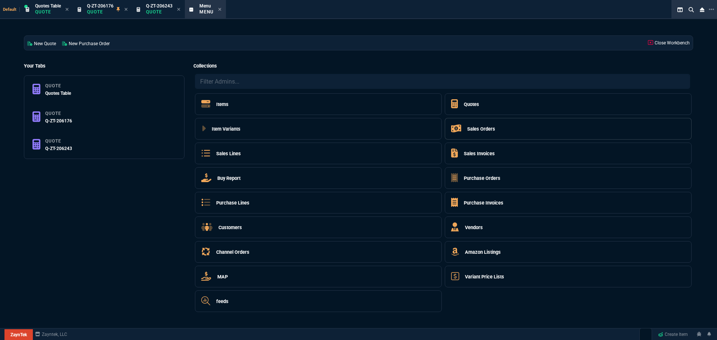
click at [471, 128] on h5 "Sales Orders" at bounding box center [481, 128] width 28 height 7
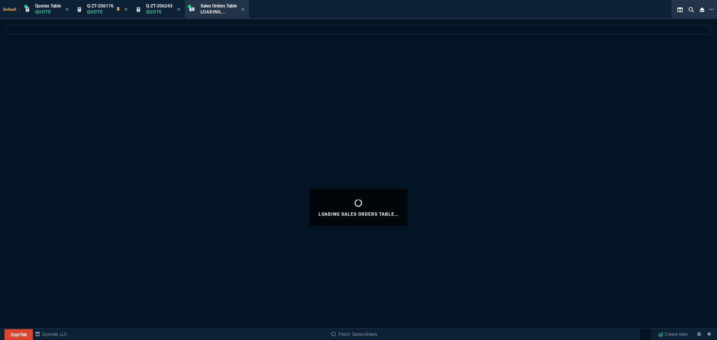
select select
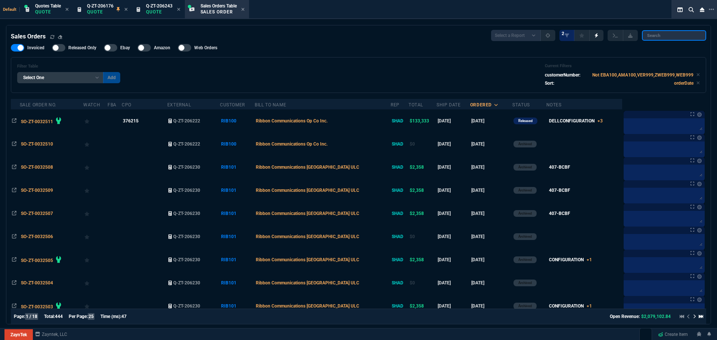
click at [673, 37] on input "search" at bounding box center [674, 35] width 64 height 10
paste input "SO-ZT-0032498"
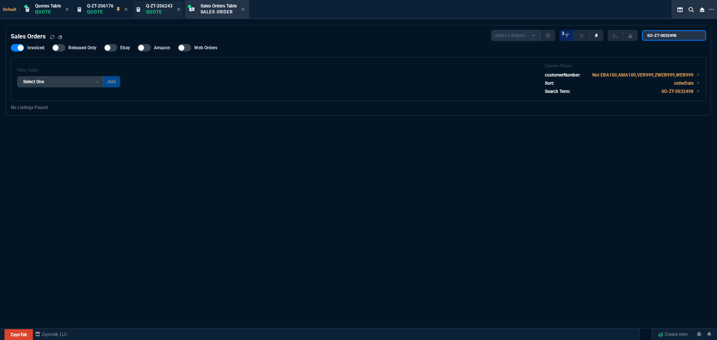
type input "SO-ZT-0032498"
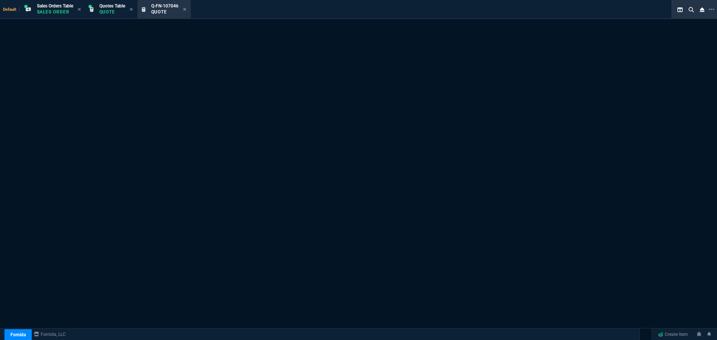
select select "12: ROSS"
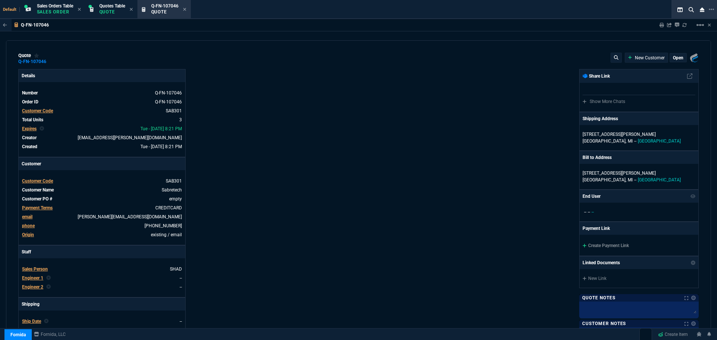
type input "20"
type input "329"
type input "20"
type input "465"
type input "13"
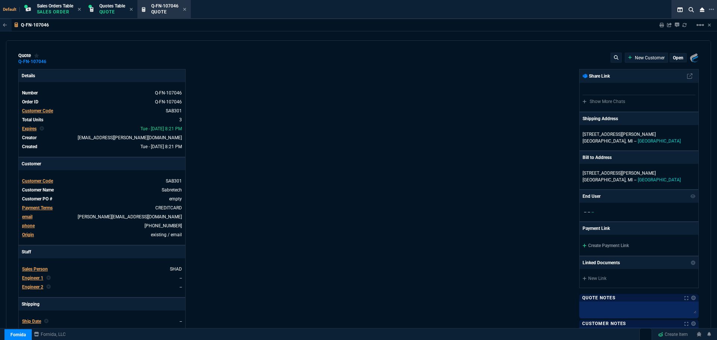
type input "10"
type input "100"
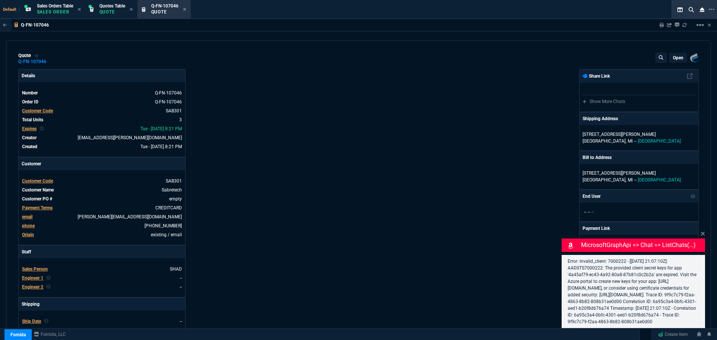
type input "27"
type input "22"
type input "25"
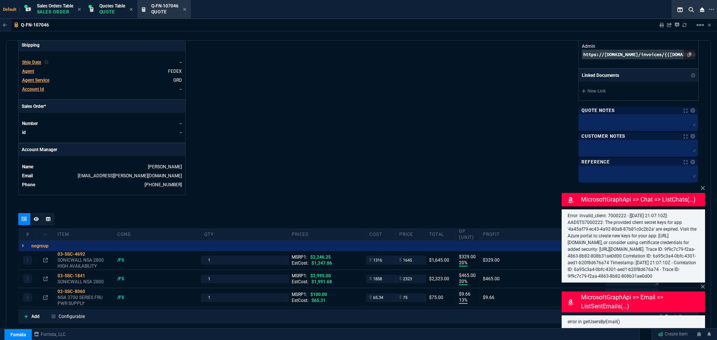
scroll to position [334, 0]
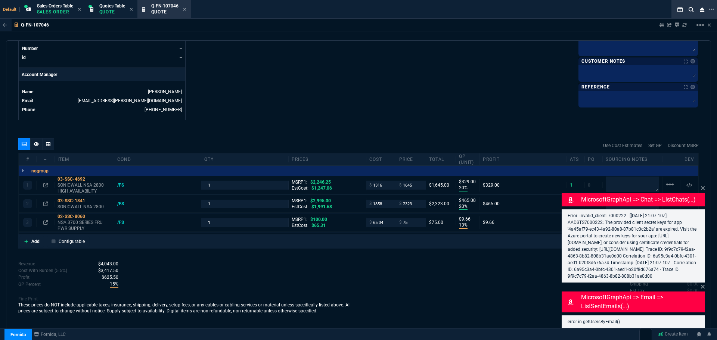
drag, startPoint x: 92, startPoint y: 180, endPoint x: 10, endPoint y: 182, distance: 81.1
click at [92, 180] on icon at bounding box center [90, 179] width 4 height 4
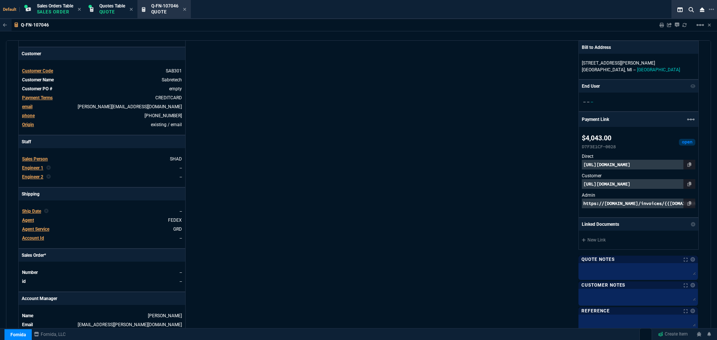
scroll to position [0, 0]
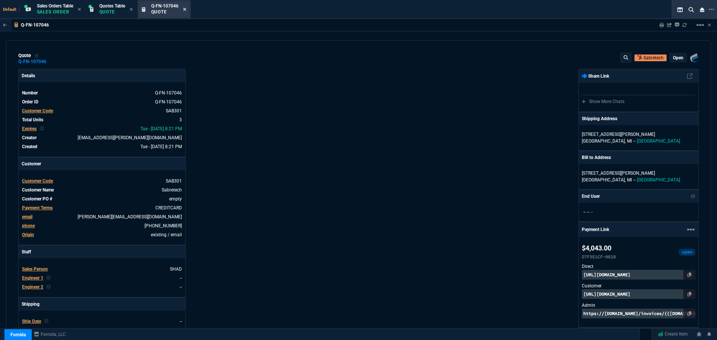
click at [186, 10] on icon at bounding box center [184, 9] width 3 height 3
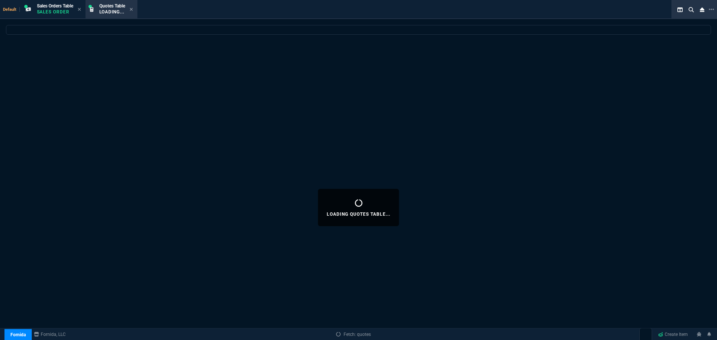
select select
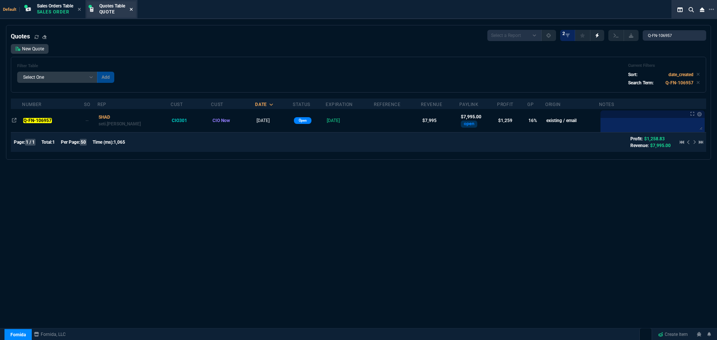
click at [132, 10] on icon at bounding box center [131, 9] width 3 height 3
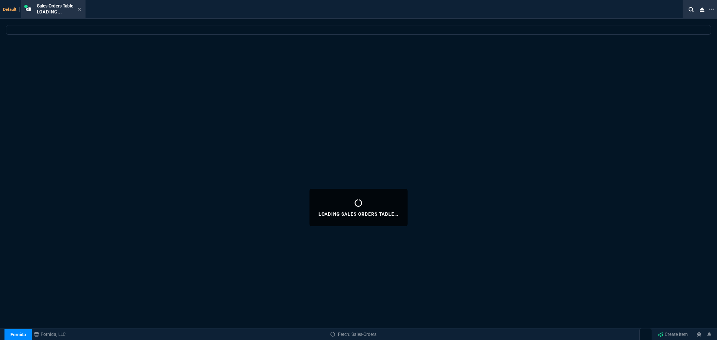
select select
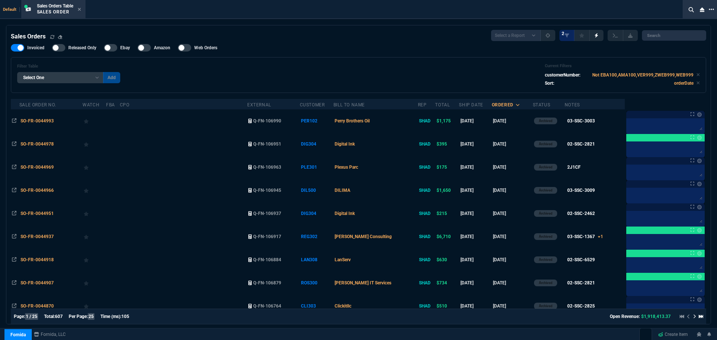
click at [711, 7] on icon at bounding box center [711, 9] width 5 height 6
click at [678, 12] on li "Open New Tab" at bounding box center [672, 13] width 74 height 9
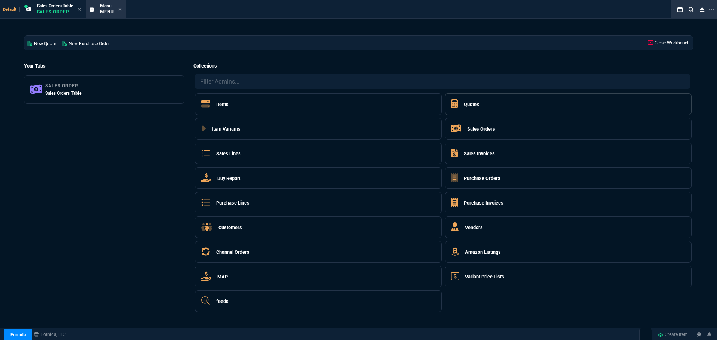
click at [477, 106] on h5 "Quotes" at bounding box center [471, 104] width 15 height 7
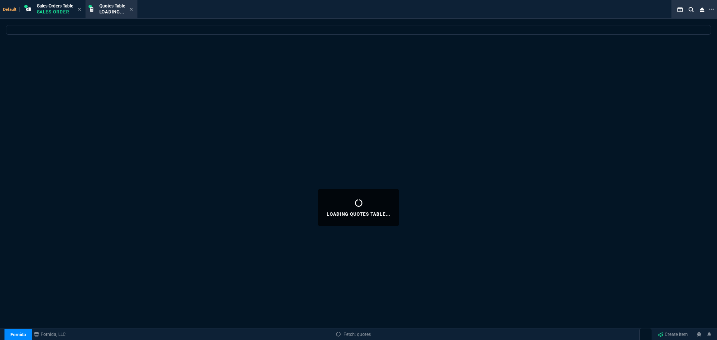
select select
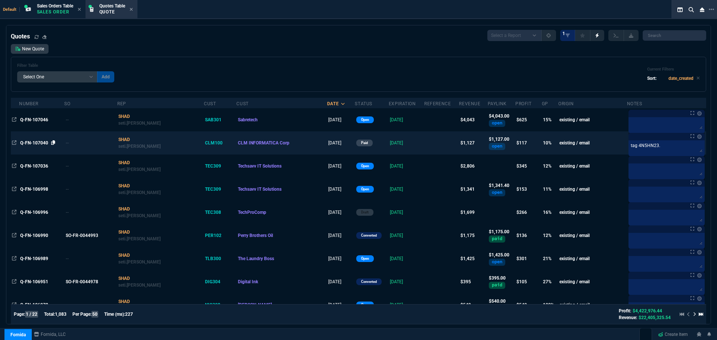
click at [55, 142] on icon at bounding box center [53, 142] width 4 height 4
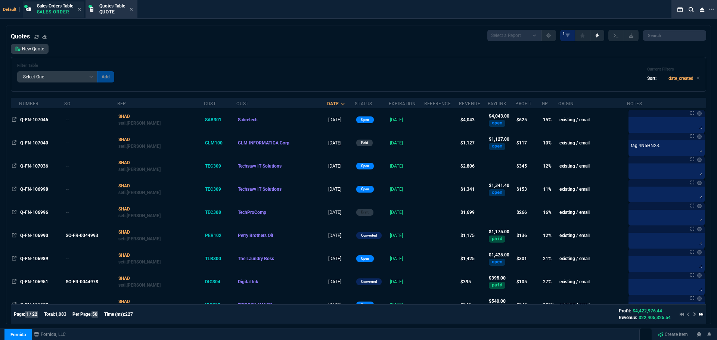
click at [68, 12] on p "Sales Order" at bounding box center [55, 12] width 36 height 6
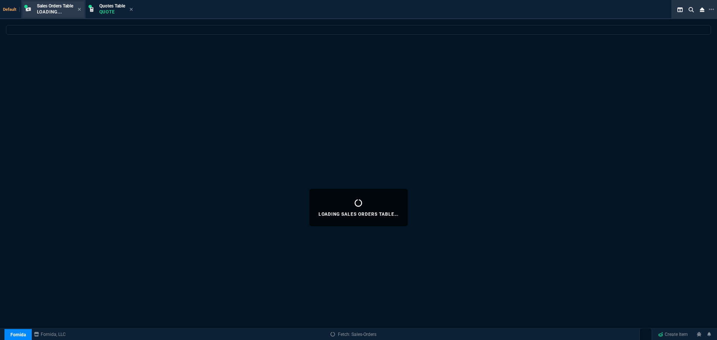
select select
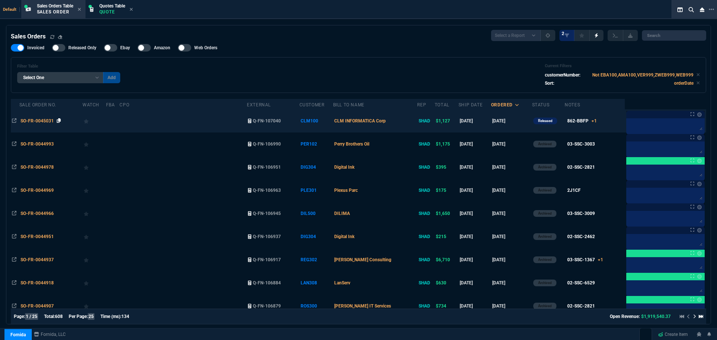
click at [59, 119] on icon at bounding box center [59, 120] width 4 height 4
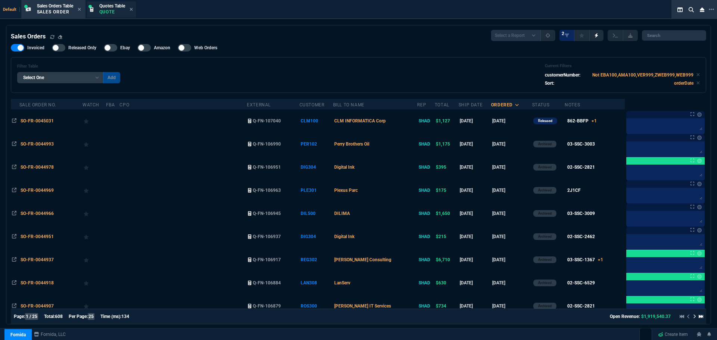
click at [108, 9] on p "Quote" at bounding box center [112, 12] width 26 height 6
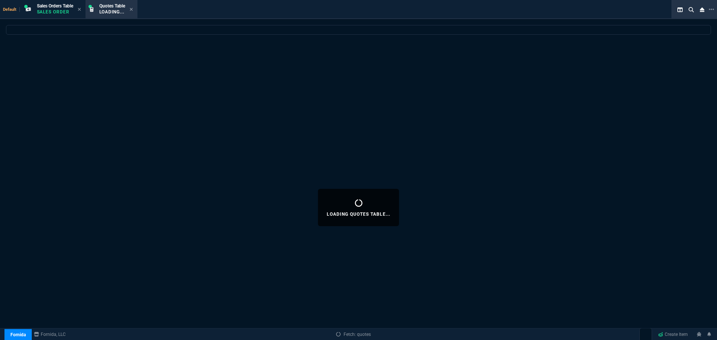
select select
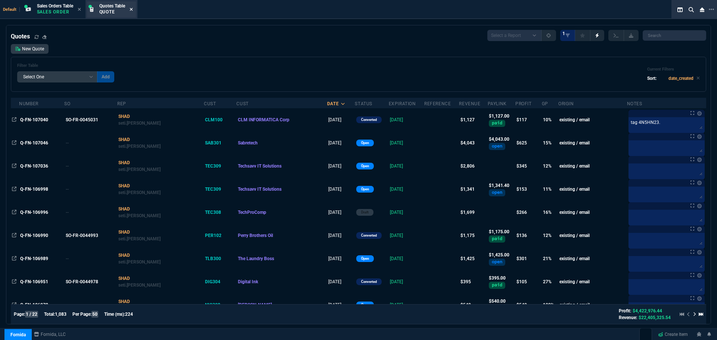
click at [133, 12] on fa-icon at bounding box center [131, 9] width 3 height 5
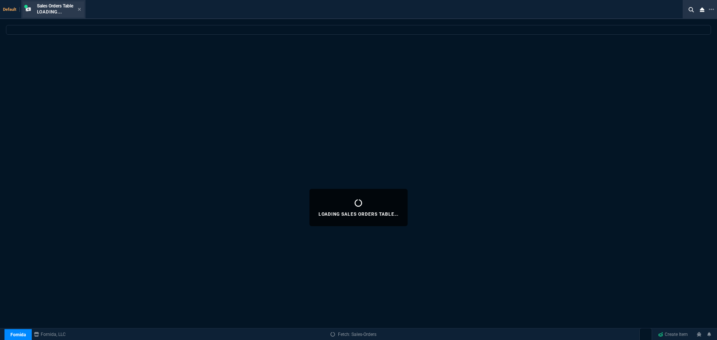
select select
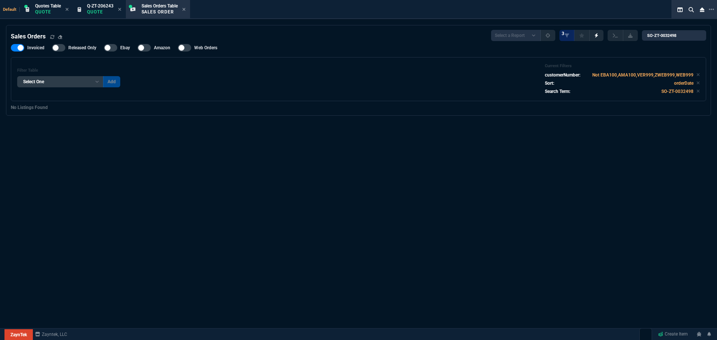
select select "12: [PERSON_NAME]"
select select
click at [155, 9] on p "Sales Order" at bounding box center [160, 12] width 36 height 6
click at [695, 36] on input "SO-ZT-0032498" at bounding box center [674, 35] width 64 height 10
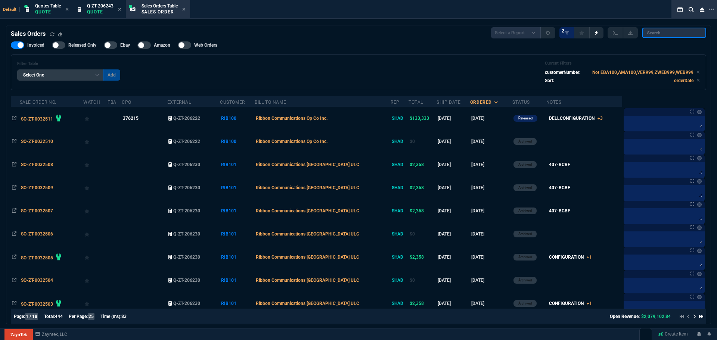
scroll to position [0, 0]
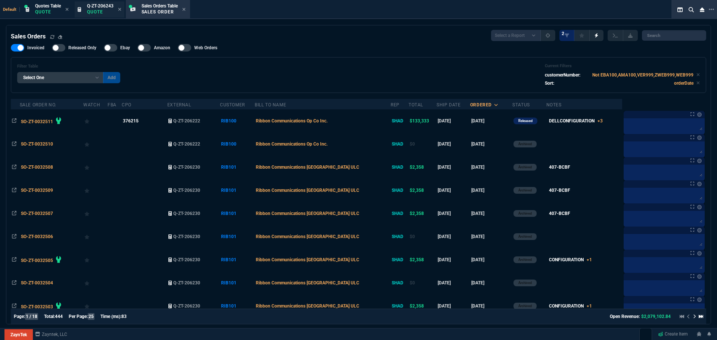
click at [85, 10] on div "Q-ZT-206243 Quote" at bounding box center [100, 9] width 50 height 16
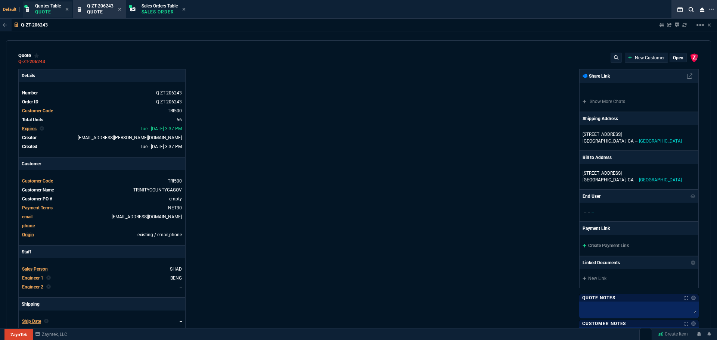
type input "4"
type input "95"
type input "-1"
type input "-5"
type input "26"
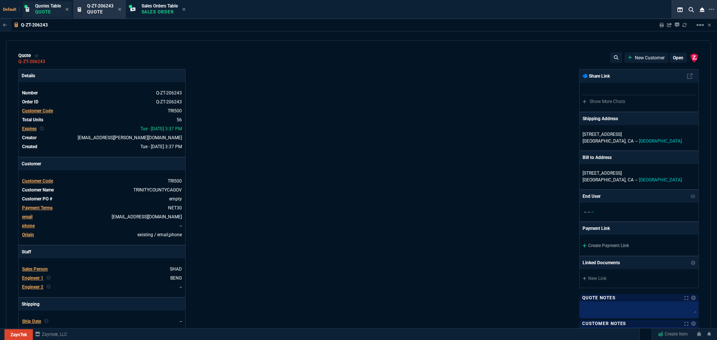
type input "25"
type input "53"
type input "505"
type input "2"
type input "5"
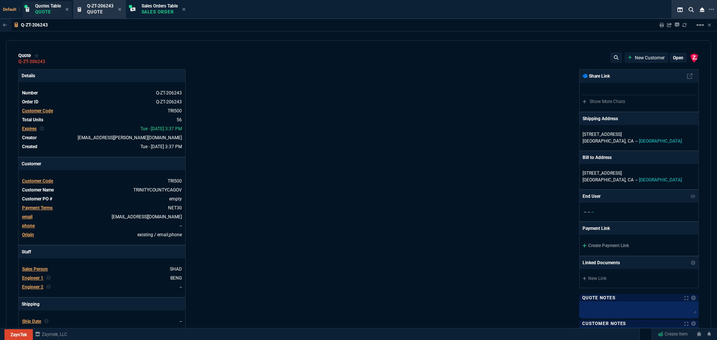
type input "17"
type input "60"
type input "-2"
type input "-1"
type input "29"
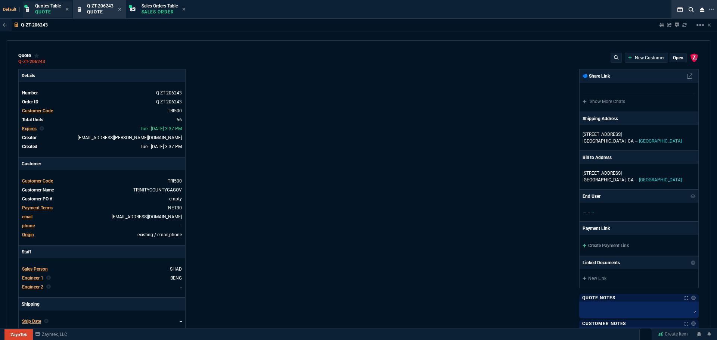
type input "25"
type input "35"
type input "600"
type input "6"
type input "10"
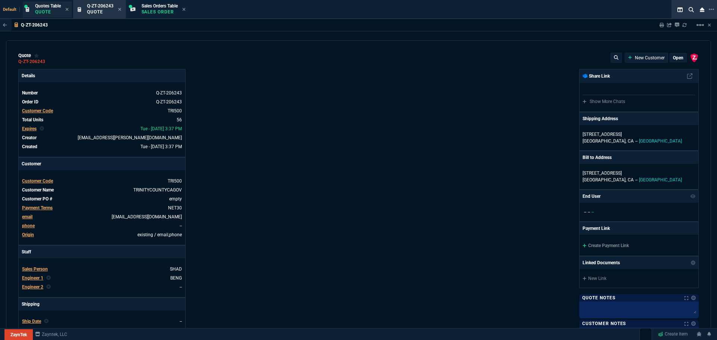
type input "0"
type input "73"
type input "80"
type input "0"
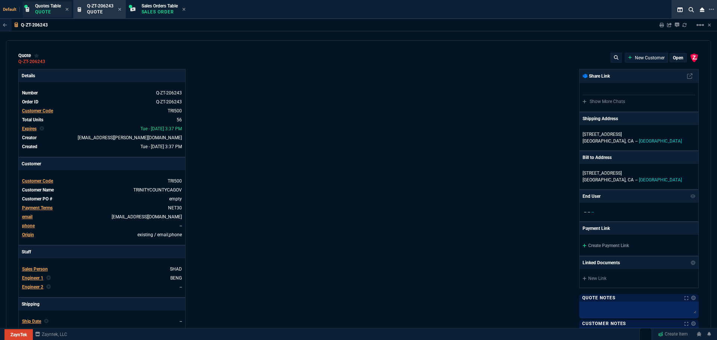
type input "0"
type input "29"
type input "200"
type input "70"
type input "150"
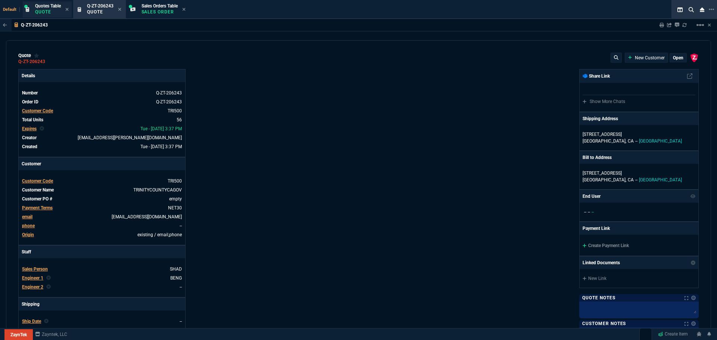
type input "0"
type input "8"
type input "5"
type input "43"
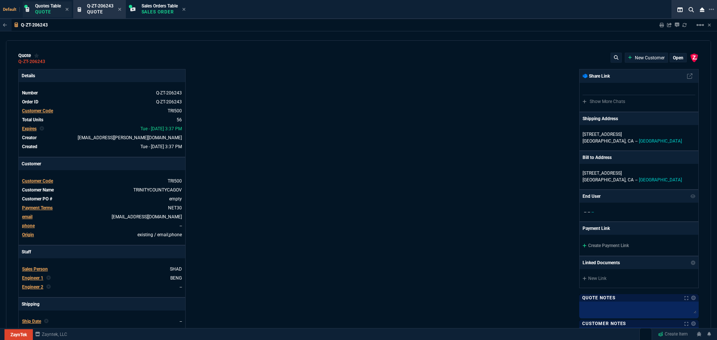
type input "75"
type input "80"
type input "4"
type input "60"
type input "45"
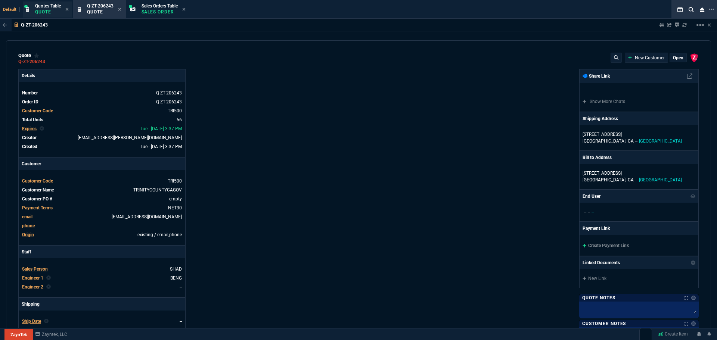
type input "43"
type input "75"
type input "0"
type input "12"
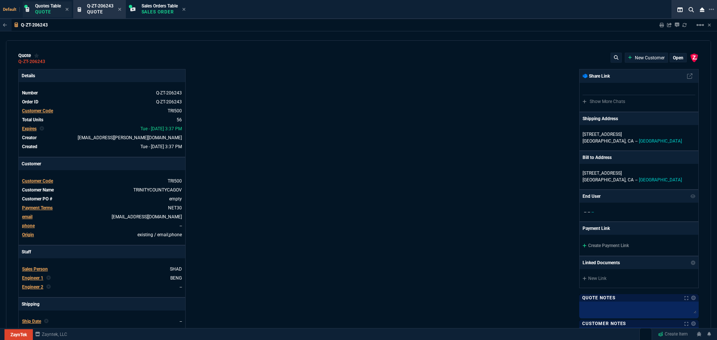
type input "779"
type input "59"
type input "53"
type input "29"
type input "53"
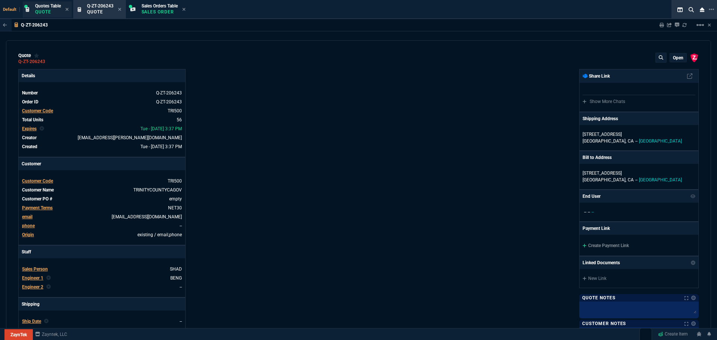
type input "78"
type input "47"
type input "81"
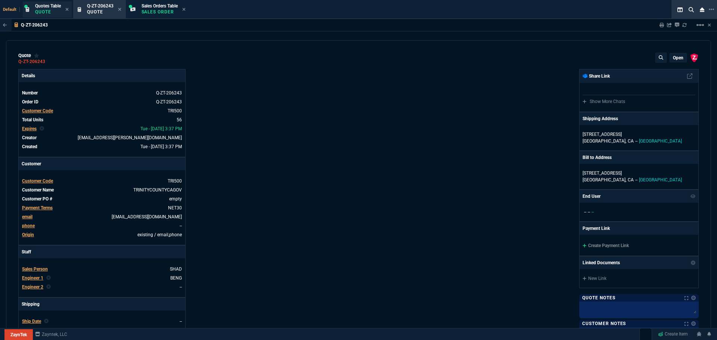
type input "79"
type input "46"
type input "47"
type input "73"
type input "56"
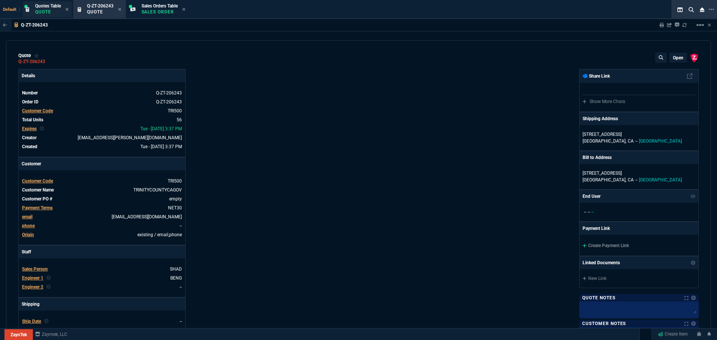
type input "46"
type input "43"
type input "81"
type input "55"
type input "54"
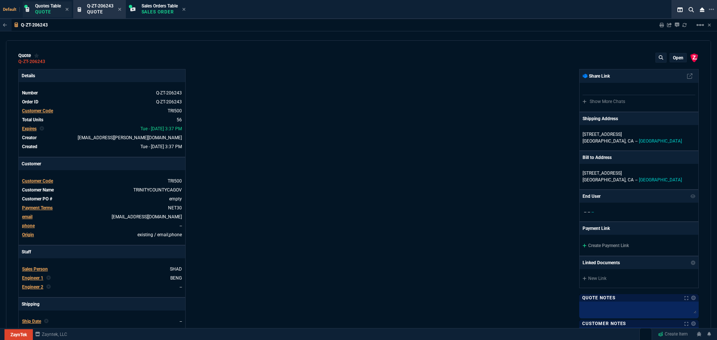
type input "56"
type input "10"
type input "4960"
type input "81"
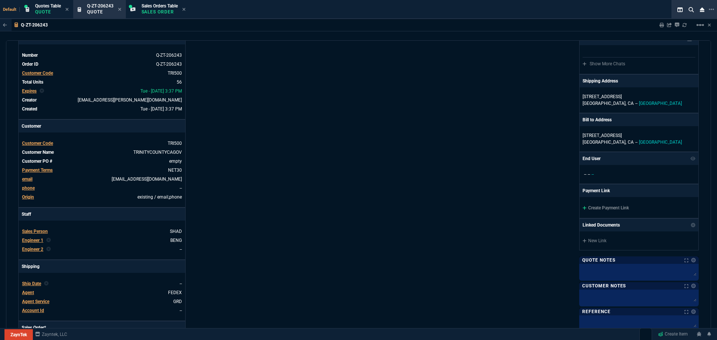
scroll to position [37, 0]
click at [121, 9] on icon at bounding box center [119, 9] width 3 height 3
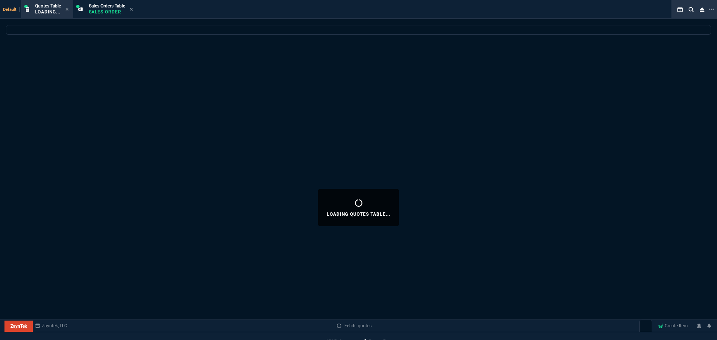
select select
